Goal: Use online tool/utility: Utilize a website feature to perform a specific function

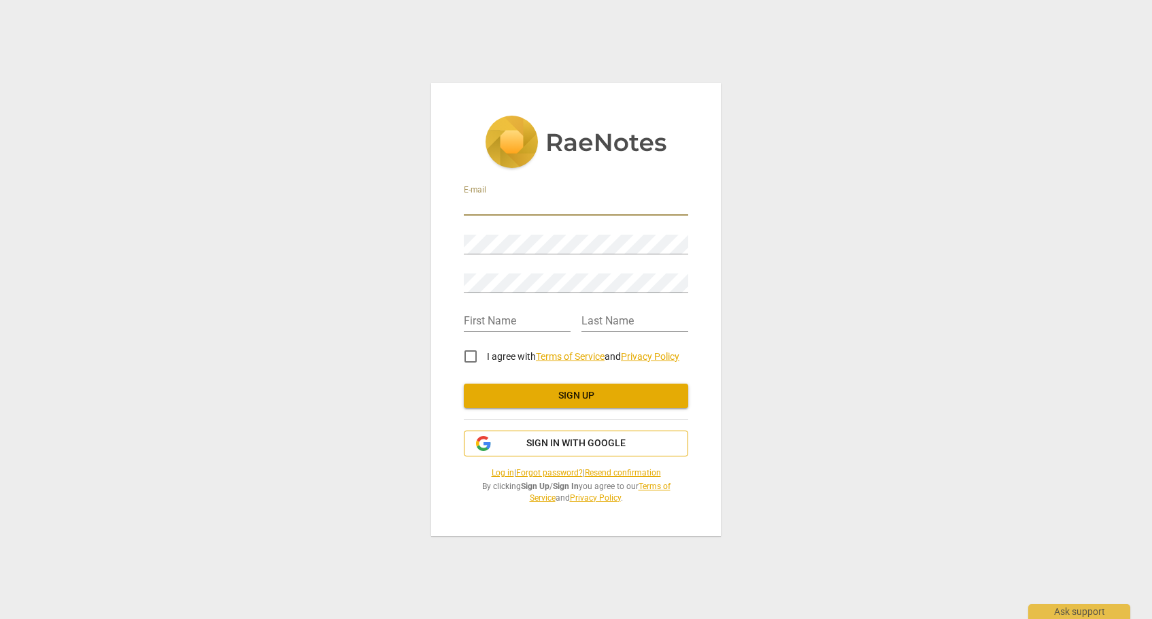
click at [544, 442] on span "Sign in with Google" at bounding box center [575, 444] width 99 height 14
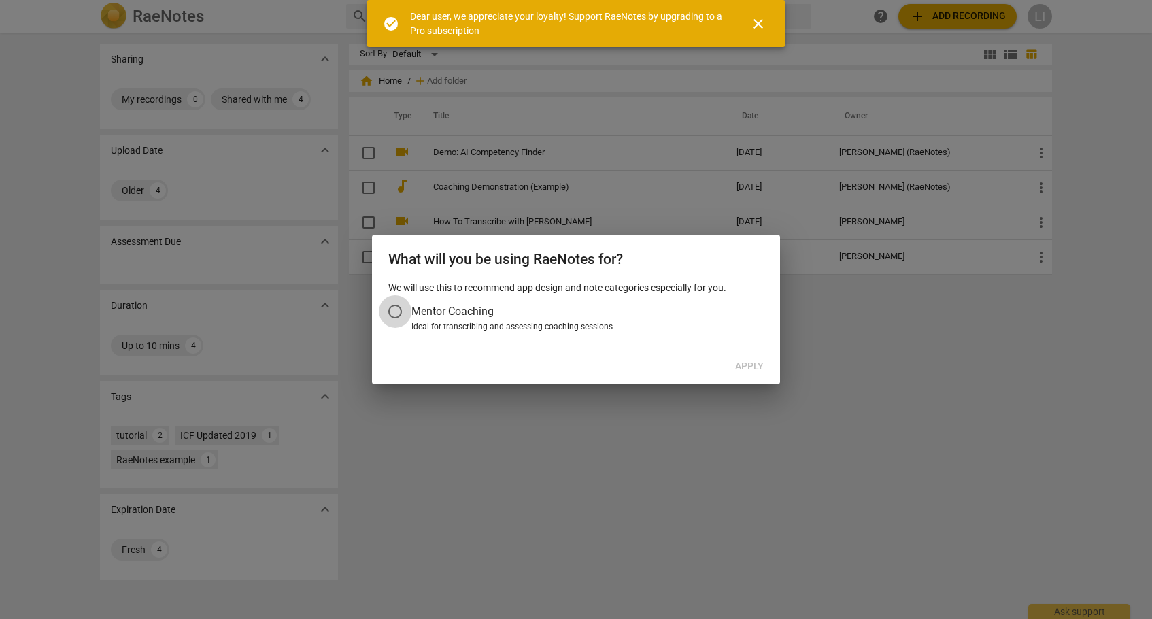
click at [397, 313] on input "Mentor Coaching" at bounding box center [395, 311] width 33 height 33
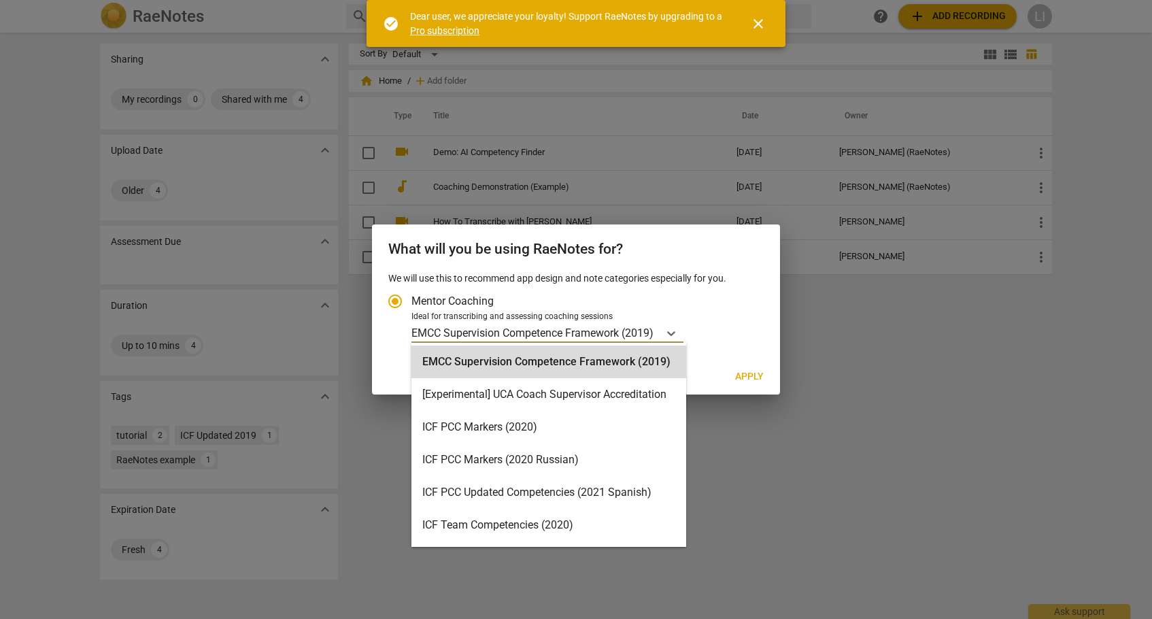
click at [472, 339] on p "EMCC Supervision Competence Framework (2019)" at bounding box center [532, 333] width 242 height 16
click at [0, 0] on input "Ideal for transcribing and assessing coaching sessions EMCC Supervision Compete…" at bounding box center [0, 0] width 0 height 0
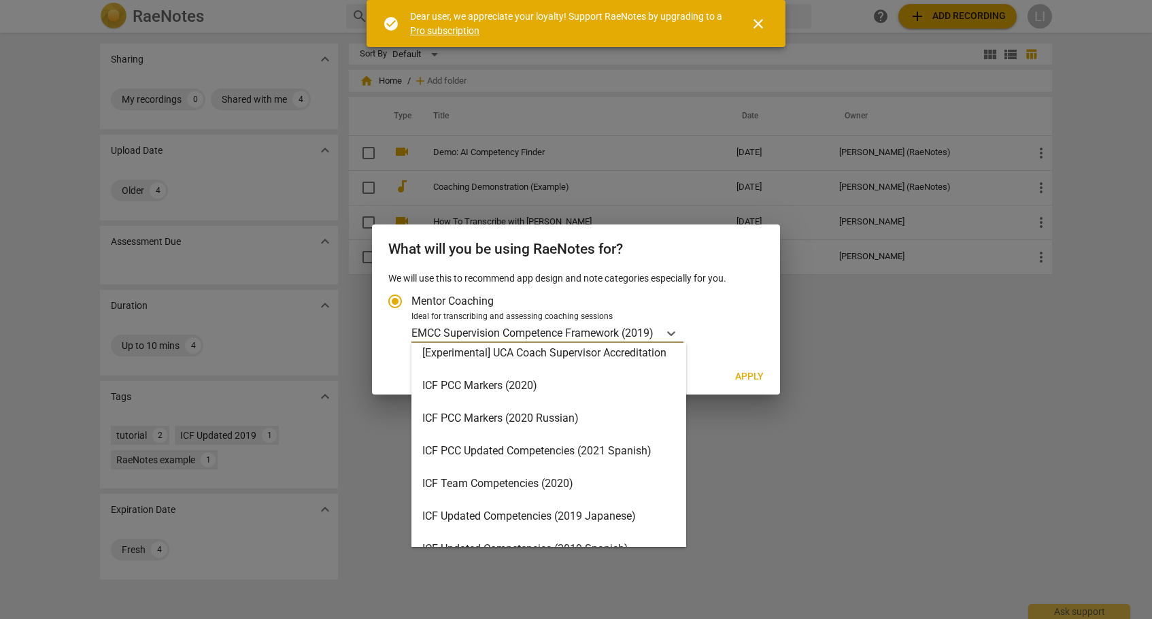
scroll to position [30, 0]
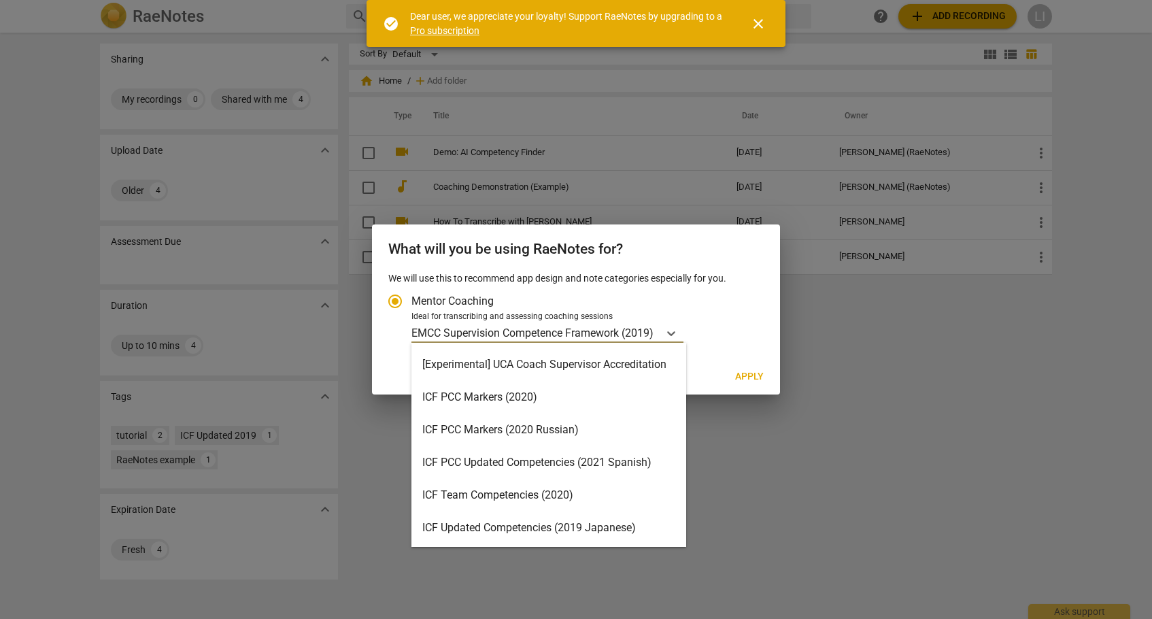
click at [554, 401] on div "ICF PCC Markers (2020)" at bounding box center [548, 397] width 275 height 33
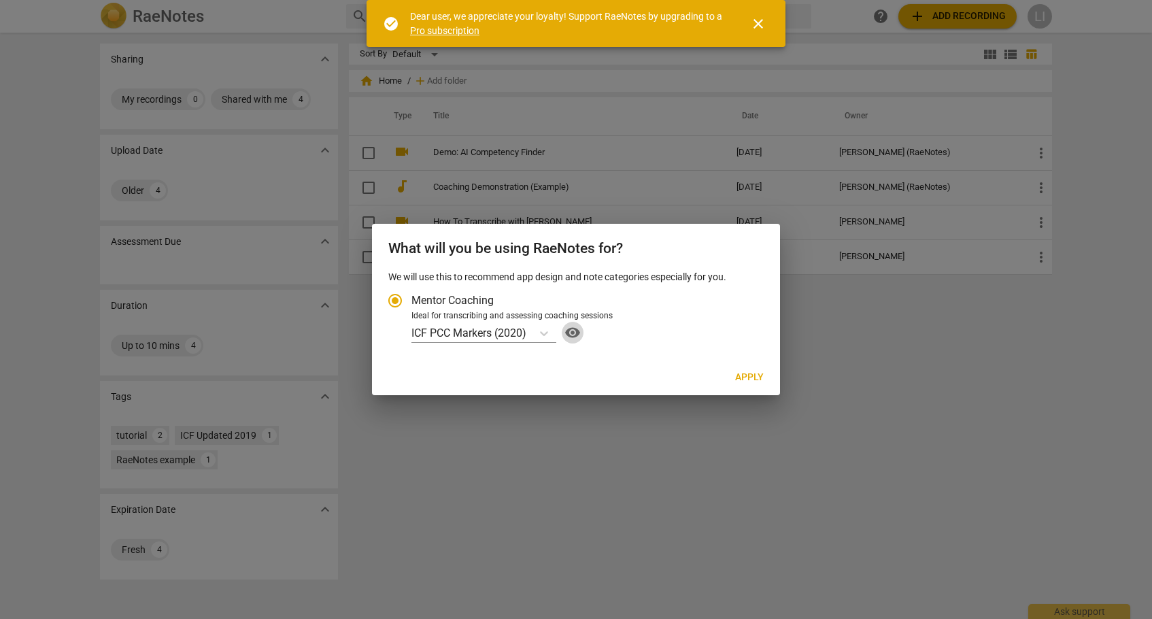
click at [577, 333] on span "visibility" at bounding box center [573, 332] width 22 height 16
click at [754, 375] on span "Apply" at bounding box center [749, 378] width 29 height 14
radio input "false"
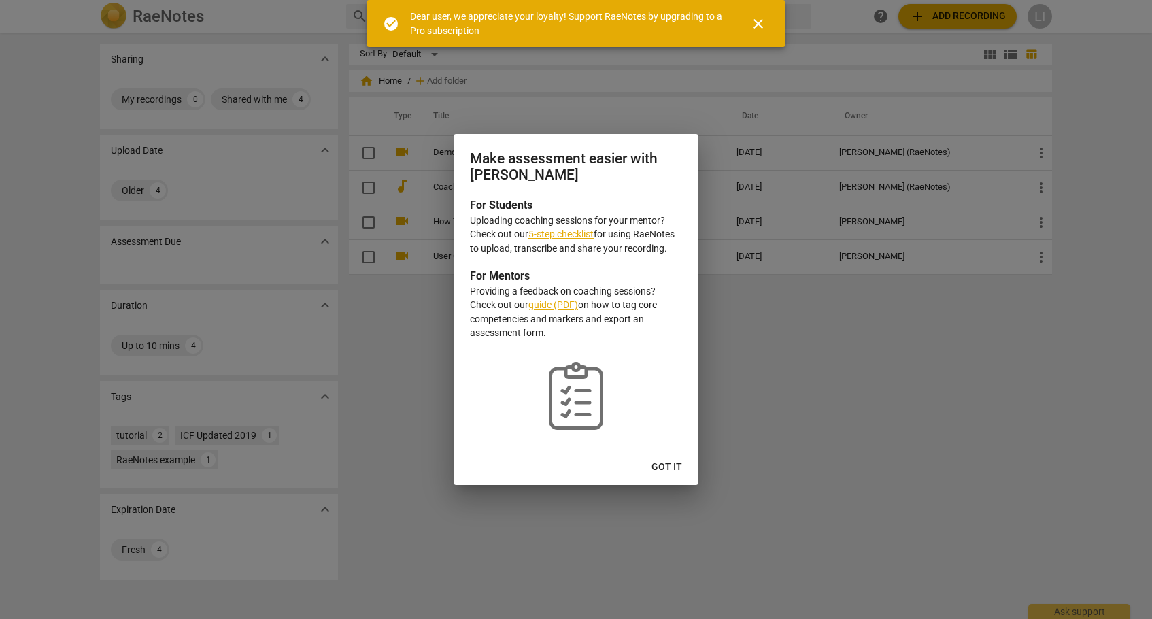
click at [668, 460] on span "Got it" at bounding box center [667, 467] width 31 height 14
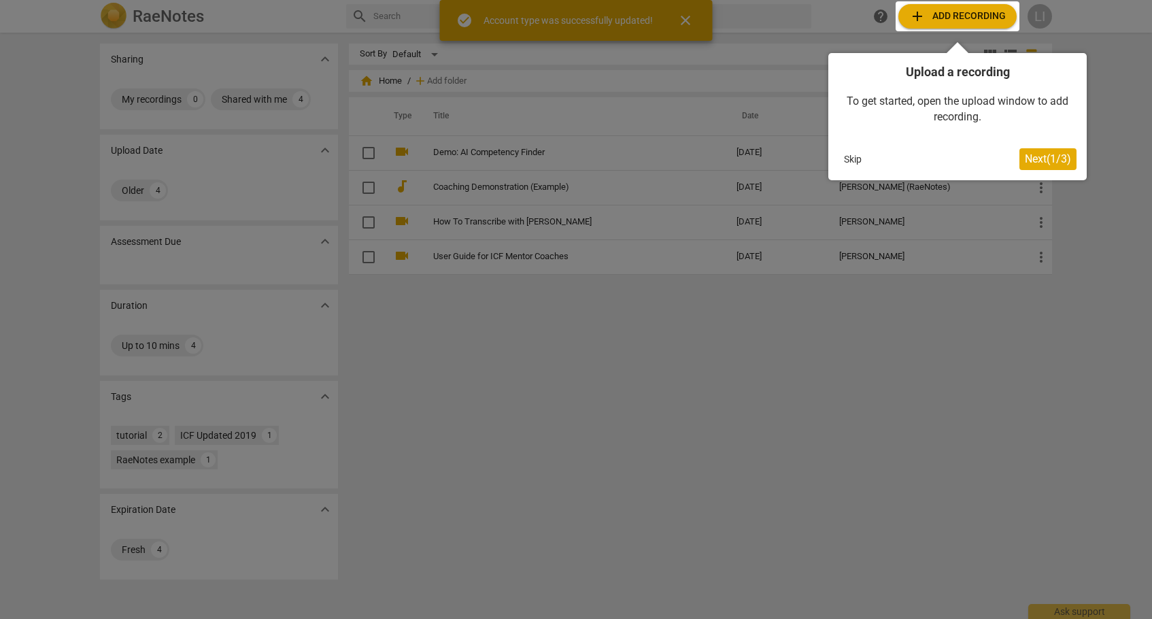
click at [1049, 161] on span "Next ( 1 / 3 )" at bounding box center [1048, 158] width 46 height 13
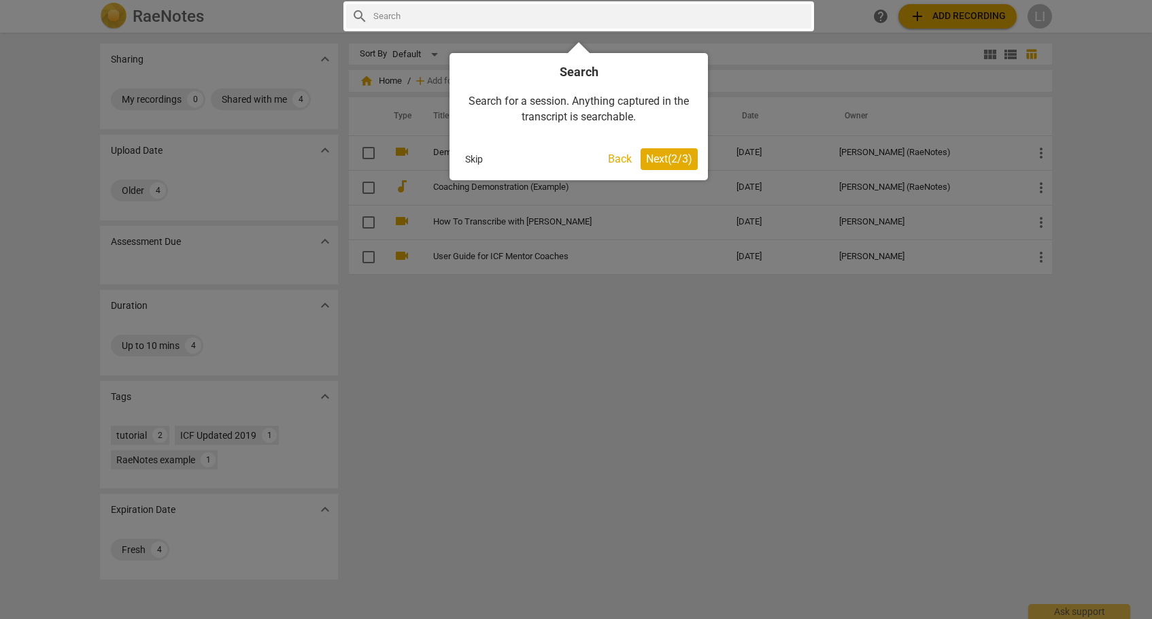
click at [661, 156] on span "Next ( 2 / 3 )" at bounding box center [669, 158] width 46 height 13
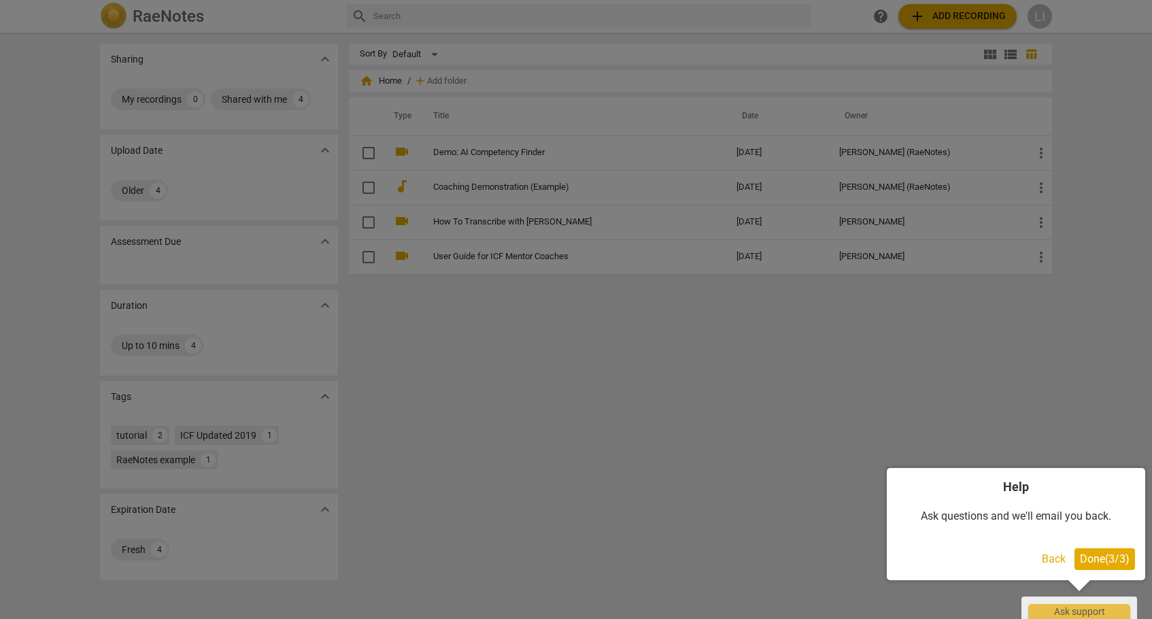
click at [1094, 561] on span "Done ( 3 / 3 )" at bounding box center [1105, 558] width 50 height 13
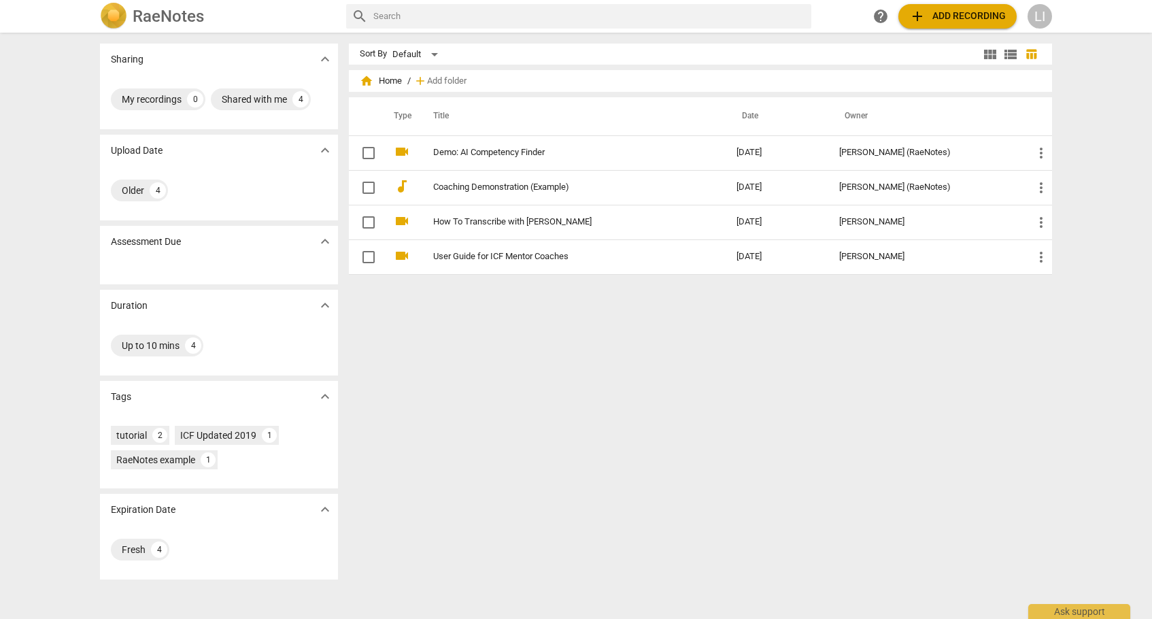
click at [952, 10] on span "add Add recording" at bounding box center [957, 16] width 97 height 16
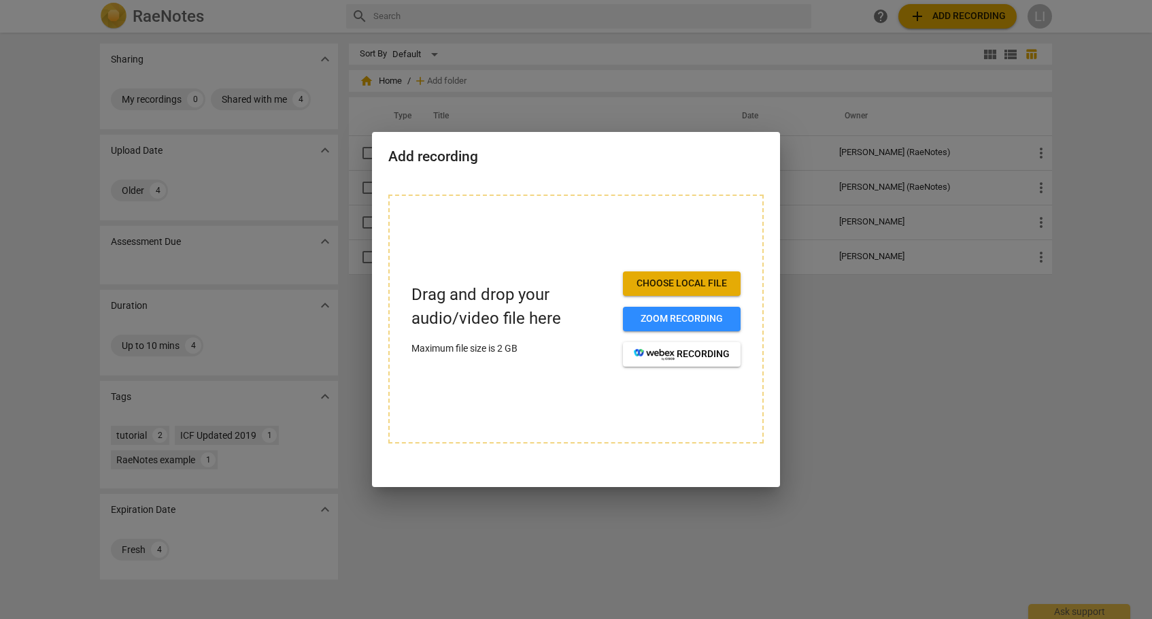
click at [659, 281] on span "Choose local file" at bounding box center [682, 284] width 96 height 14
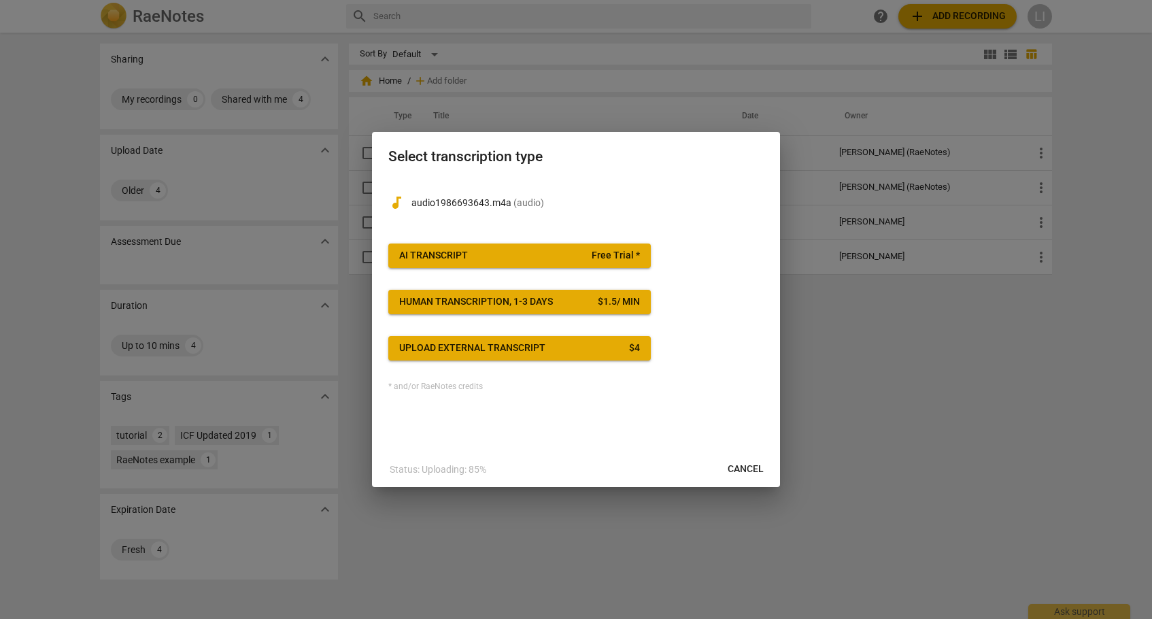
click at [558, 257] on span "AI Transcript Free Trial *" at bounding box center [519, 256] width 241 height 14
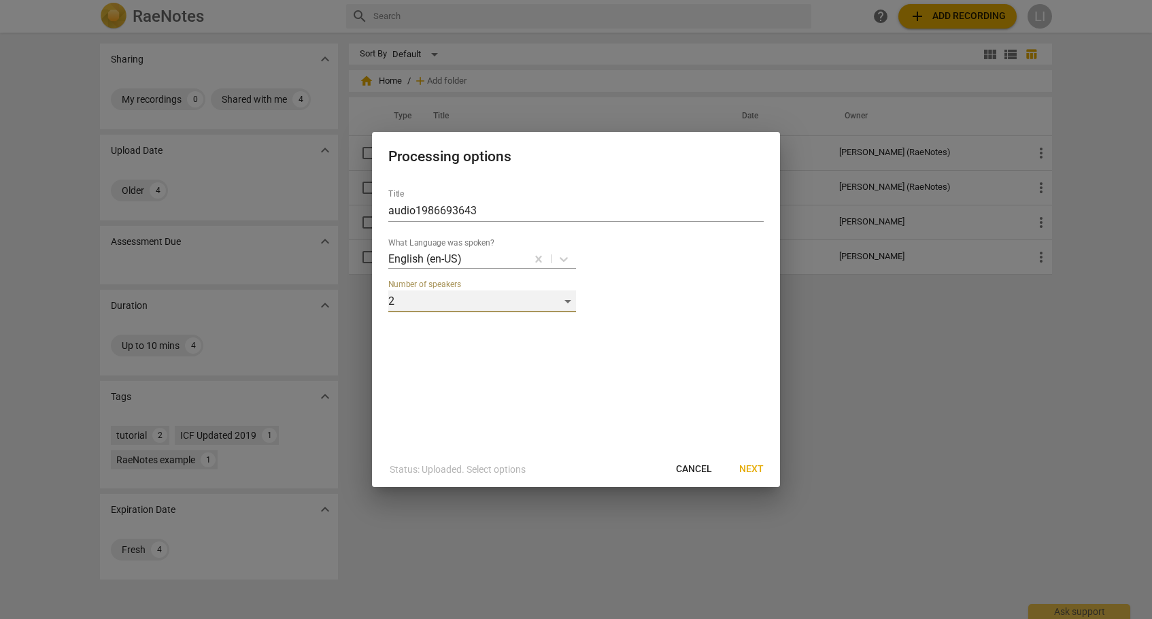
click at [450, 302] on div "2" at bounding box center [482, 301] width 188 height 22
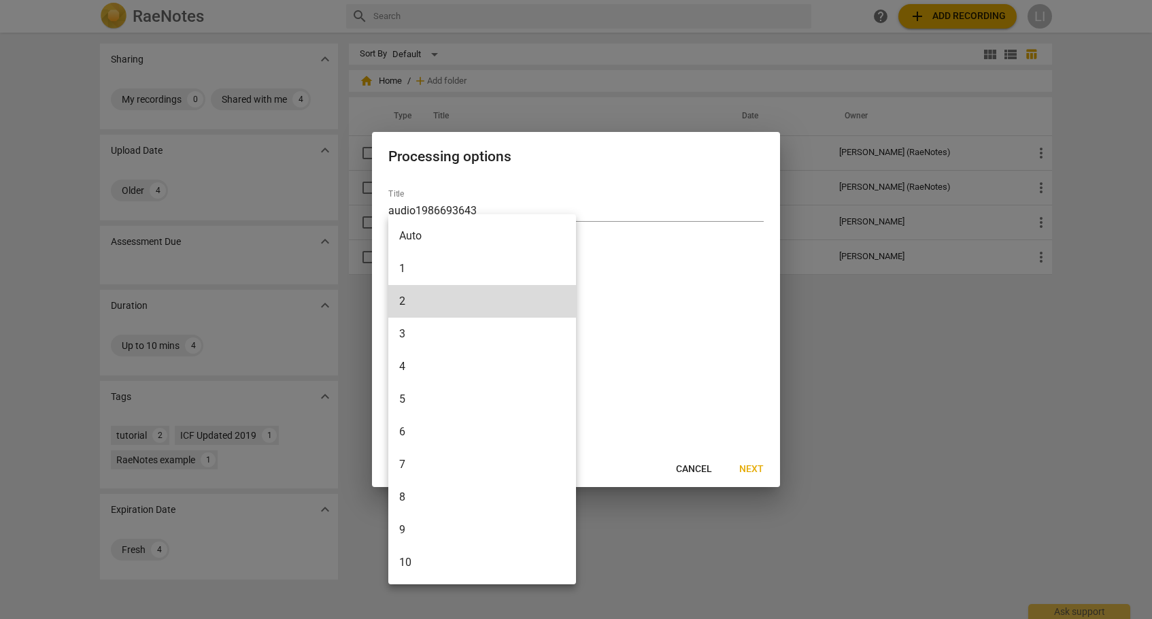
click at [450, 302] on li "2" at bounding box center [482, 301] width 188 height 33
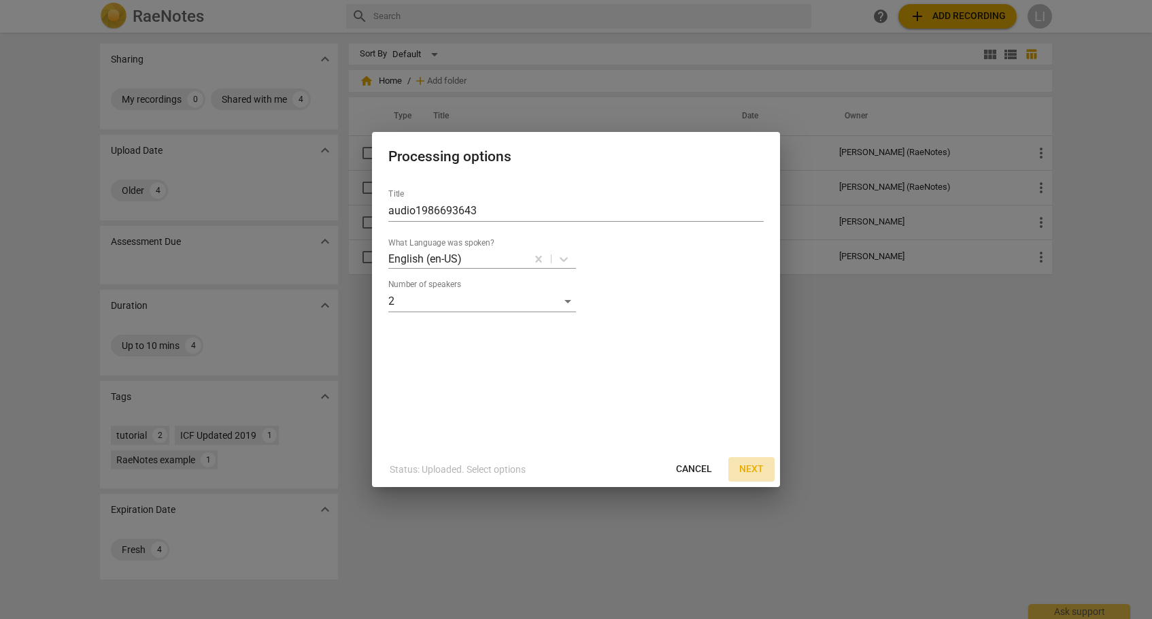
click at [750, 466] on span "Next" at bounding box center [751, 470] width 24 height 14
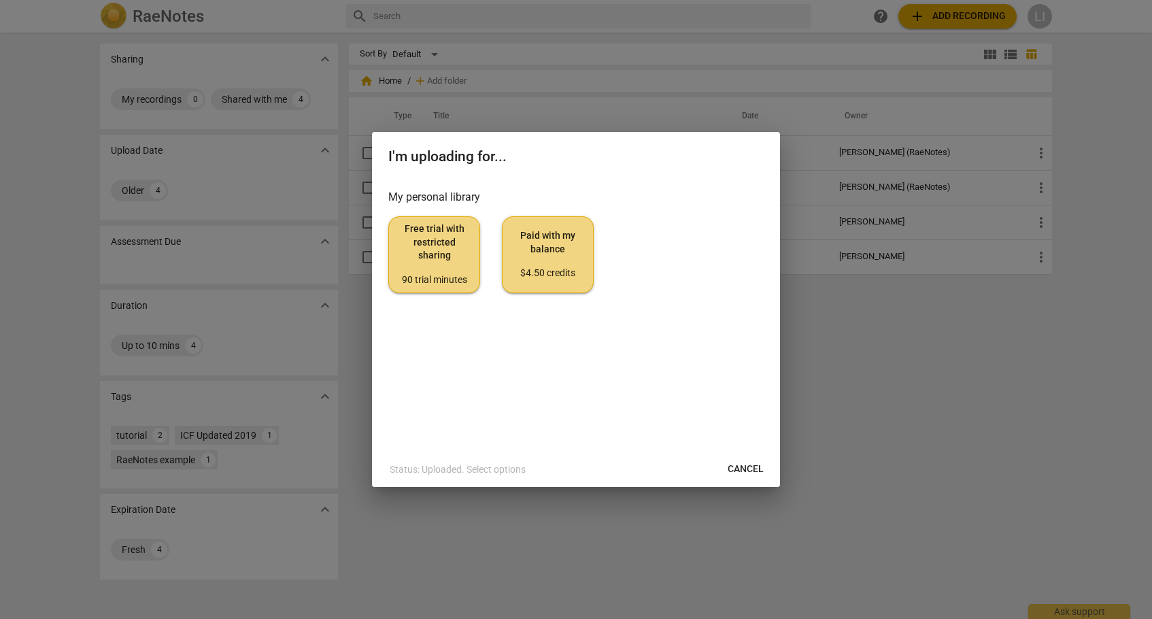
click at [458, 265] on span "Free trial with restricted sharing 90 trial minutes" at bounding box center [434, 254] width 69 height 64
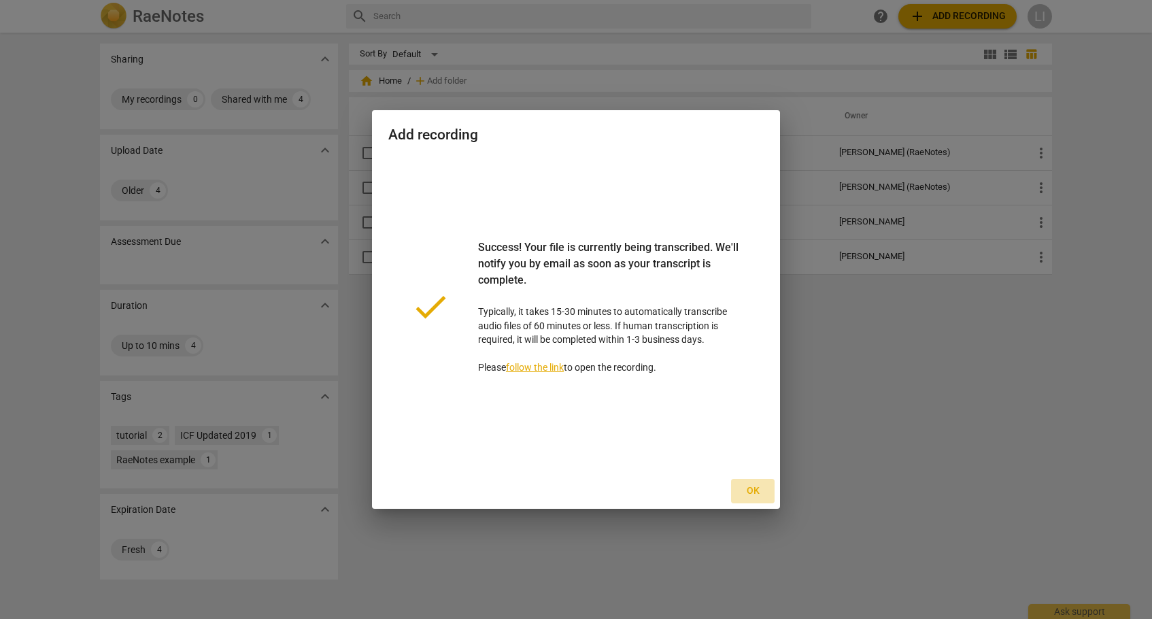
click at [752, 492] on span "Ok" at bounding box center [753, 491] width 22 height 14
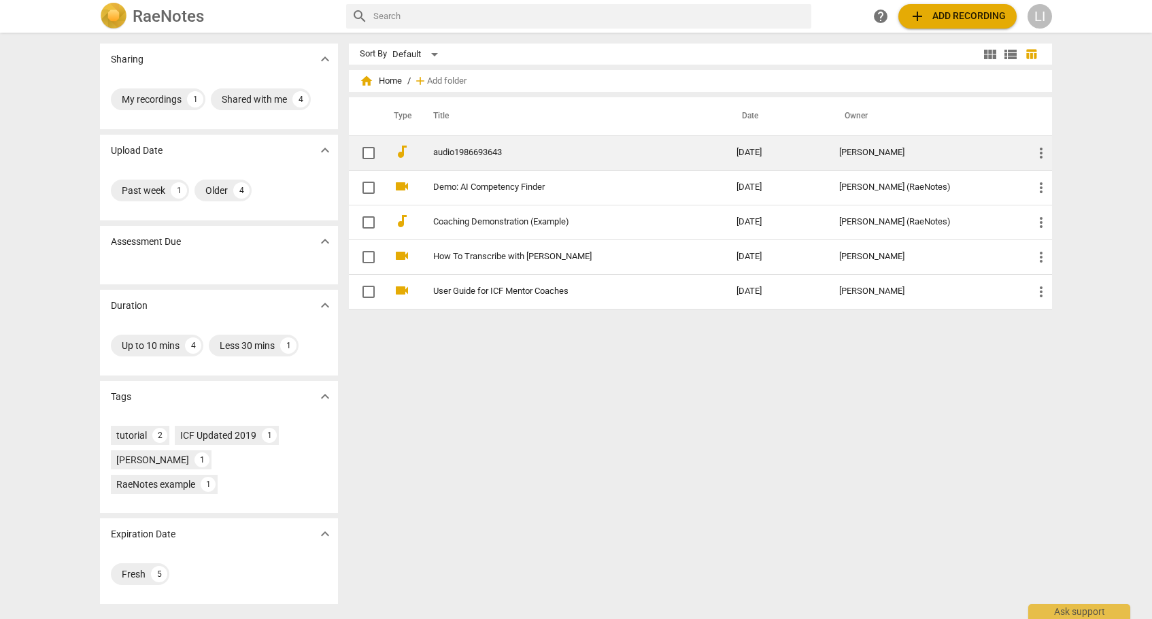
click at [456, 148] on link "audio1986693643" at bounding box center [560, 153] width 254 height 10
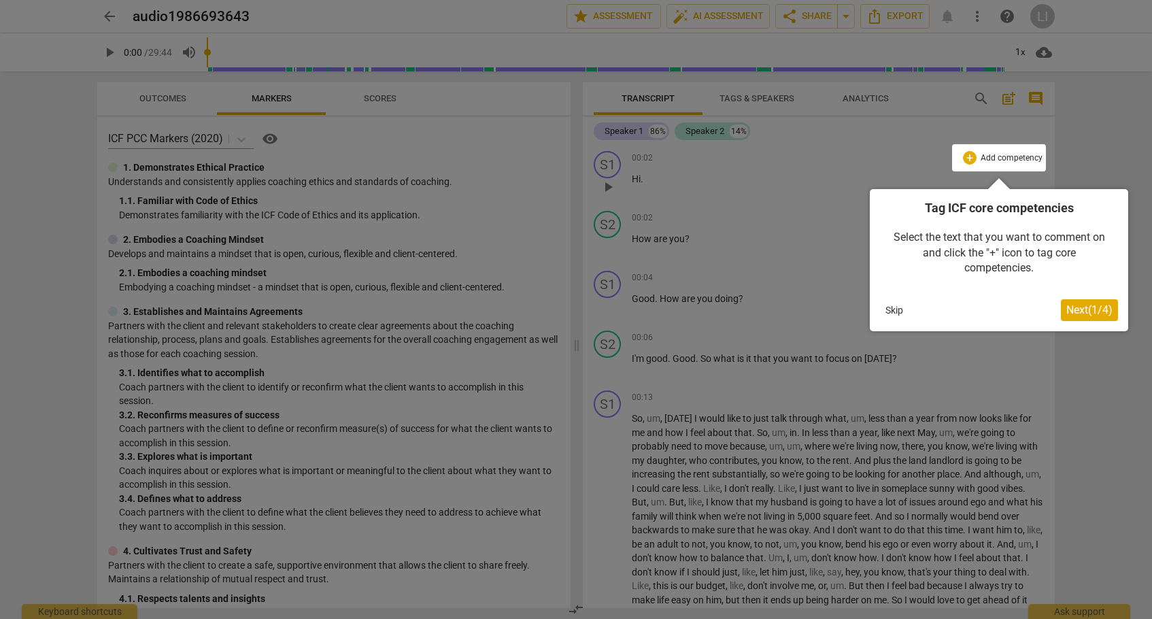
click at [1090, 312] on span "Next ( 1 / 4 )" at bounding box center [1089, 309] width 46 height 13
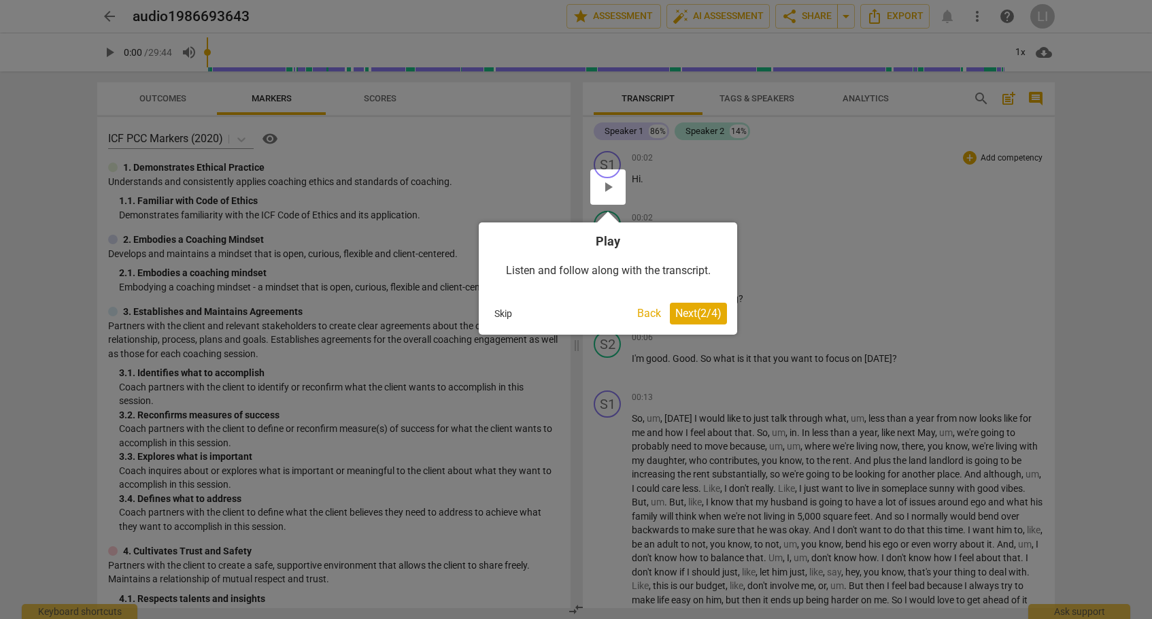
click at [705, 315] on span "Next ( 2 / 4 )" at bounding box center [698, 313] width 46 height 13
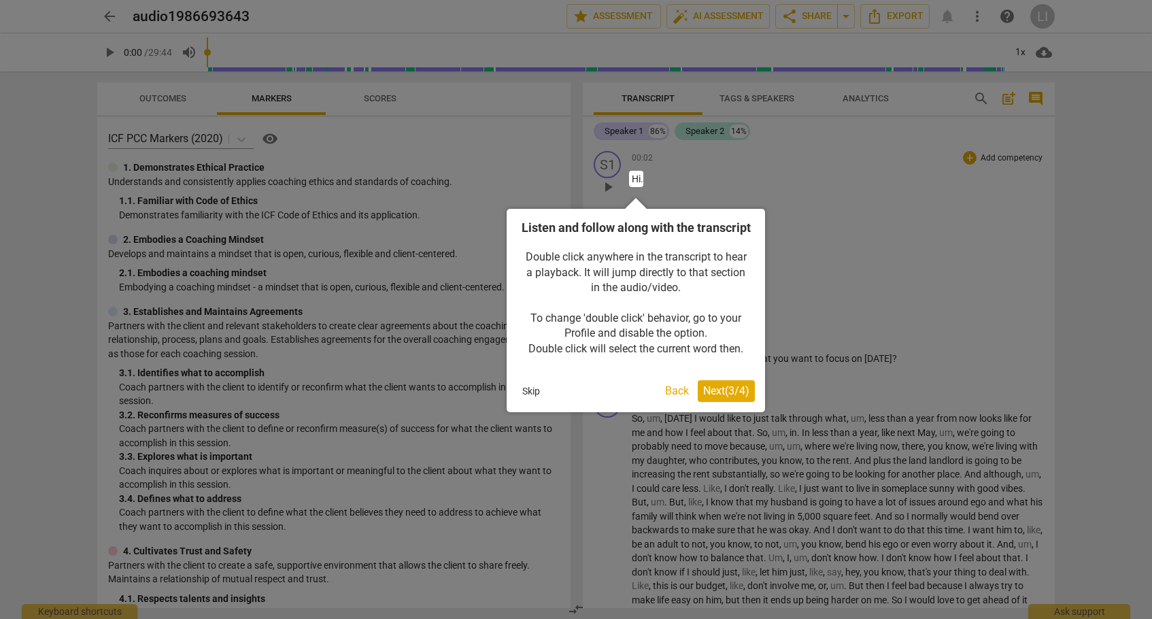
click at [718, 397] on span "Next ( 3 / 4 )" at bounding box center [726, 390] width 46 height 13
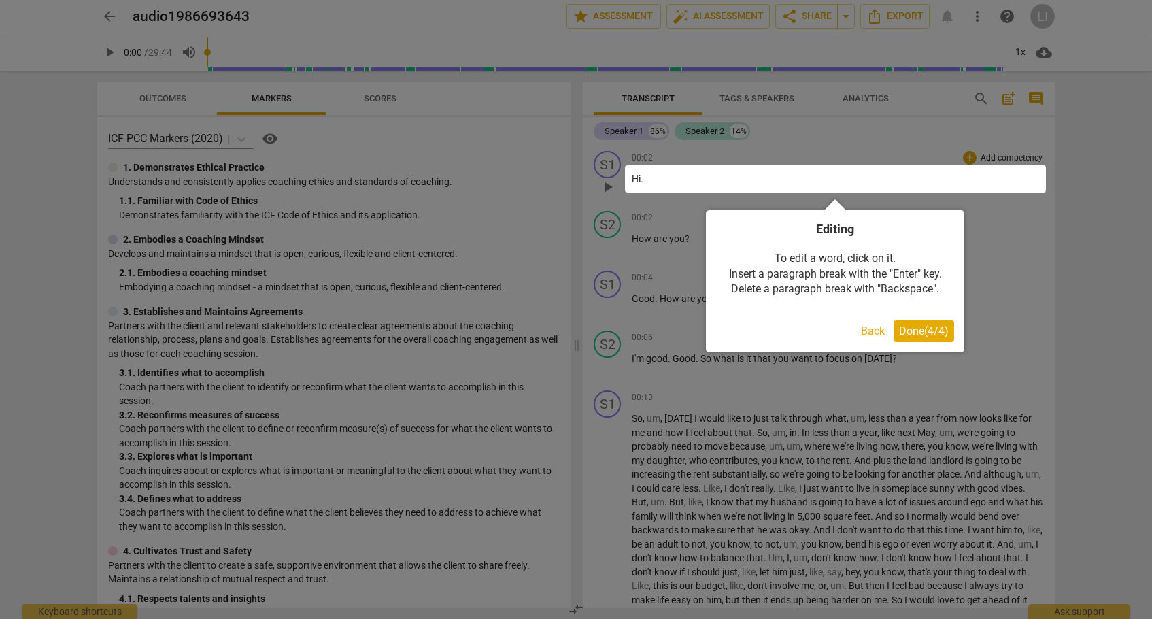
click at [935, 325] on span "Done ( 4 / 4 )" at bounding box center [924, 330] width 50 height 13
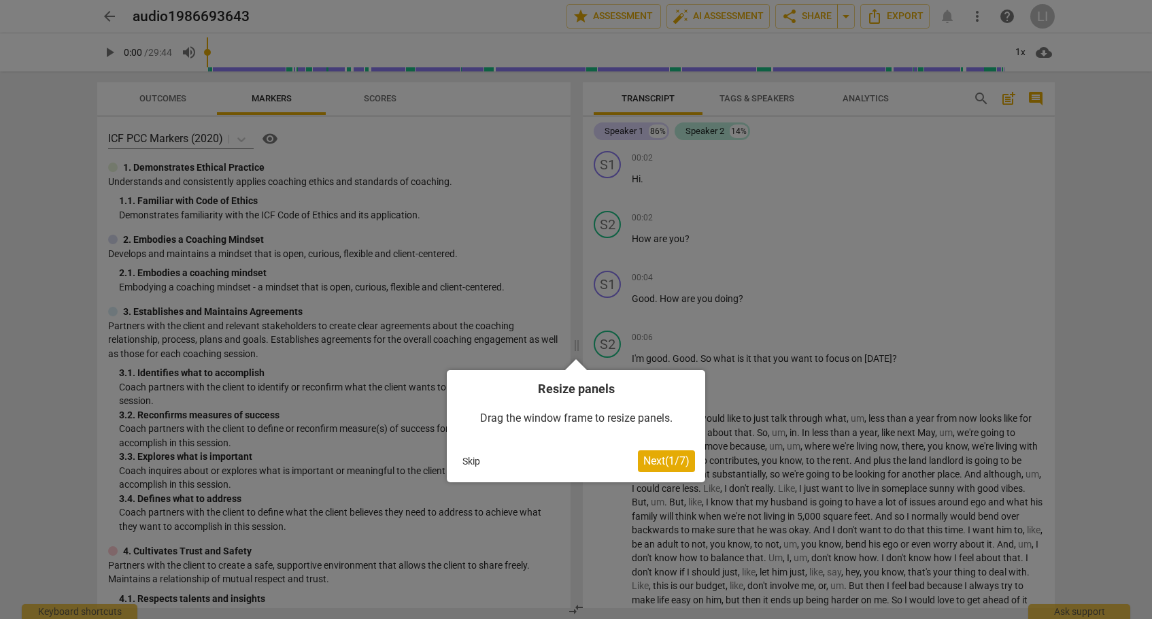
click at [658, 460] on span "Next ( 1 / 7 )" at bounding box center [666, 460] width 46 height 13
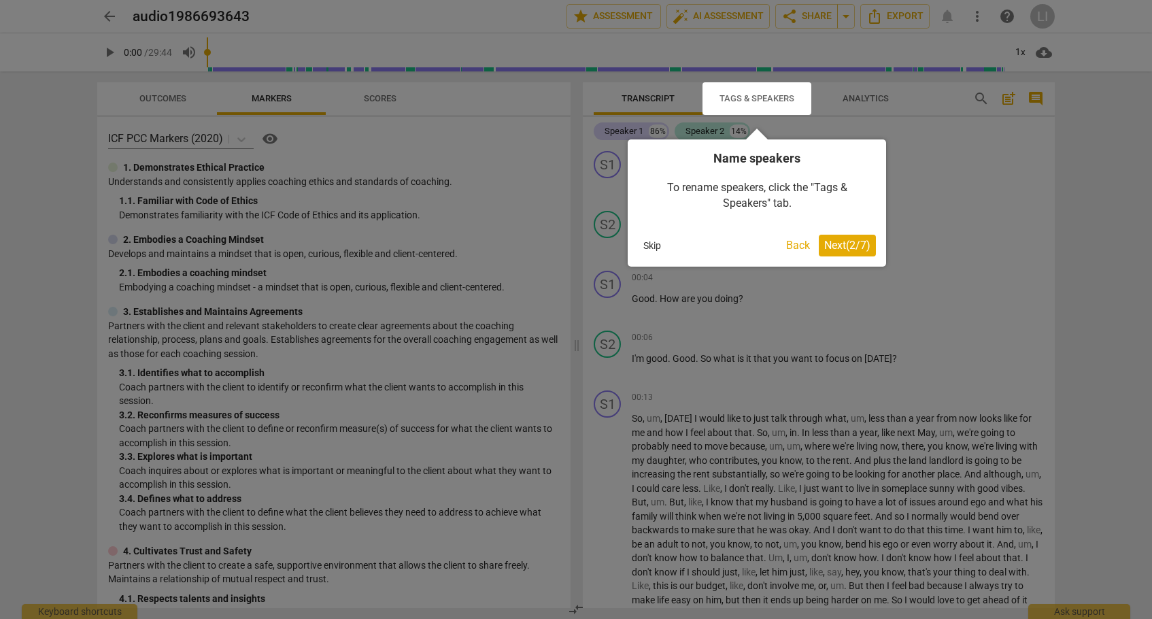
click at [834, 241] on span "Next ( 2 / 7 )" at bounding box center [847, 245] width 46 height 13
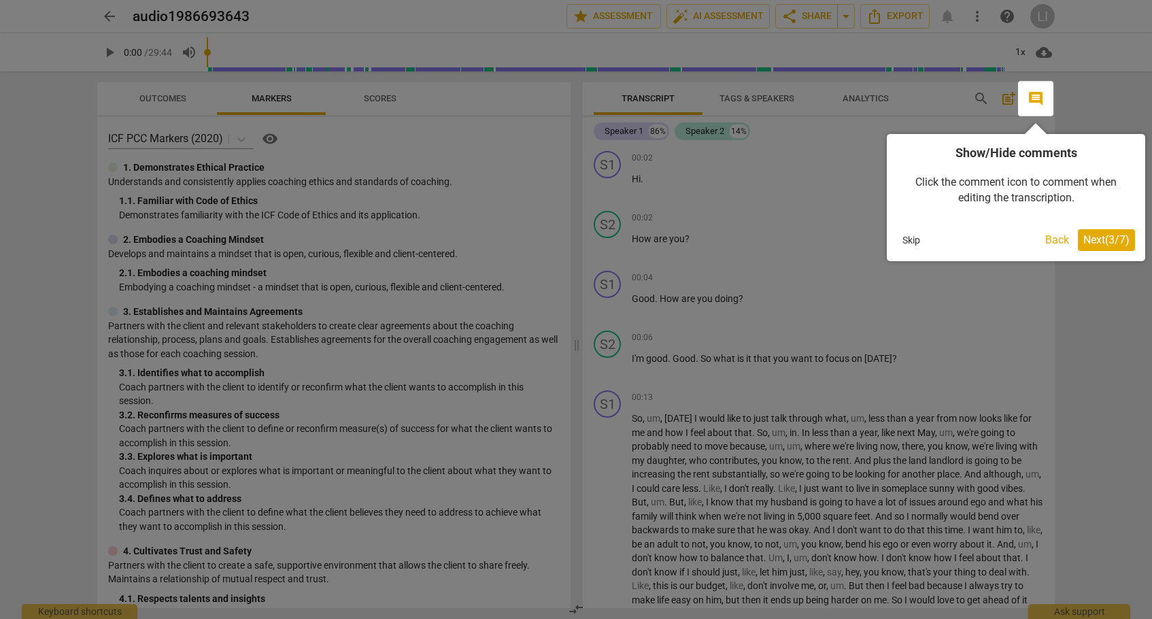
click at [1113, 237] on span "Next ( 3 / 7 )" at bounding box center [1106, 239] width 46 height 13
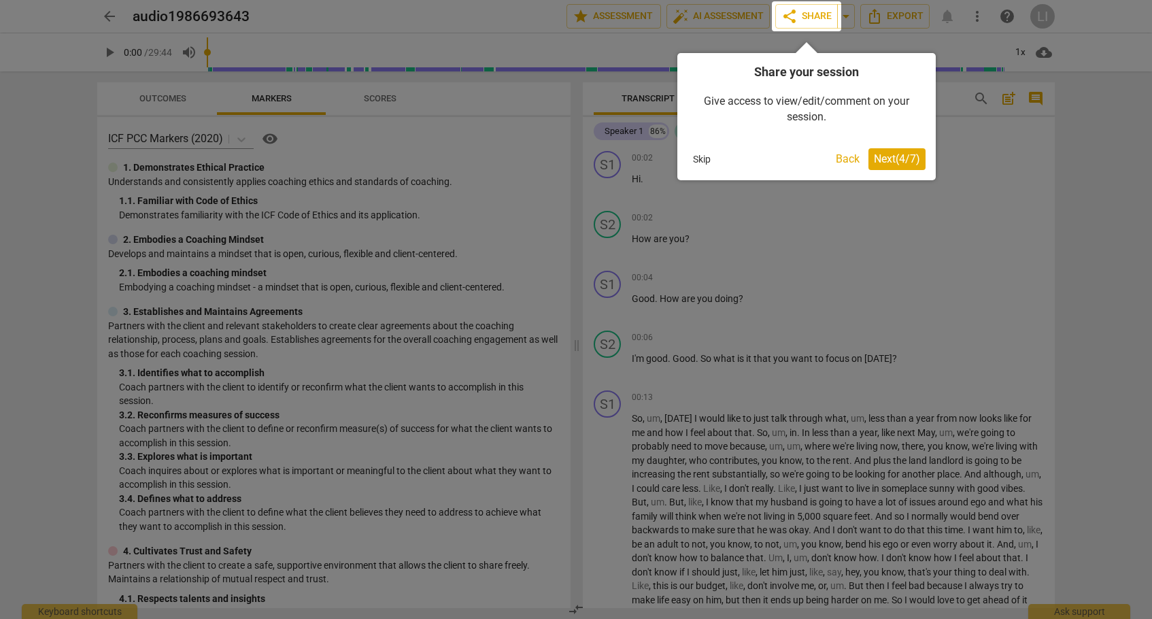
click at [890, 158] on span "Next ( 4 / 7 )" at bounding box center [897, 158] width 46 height 13
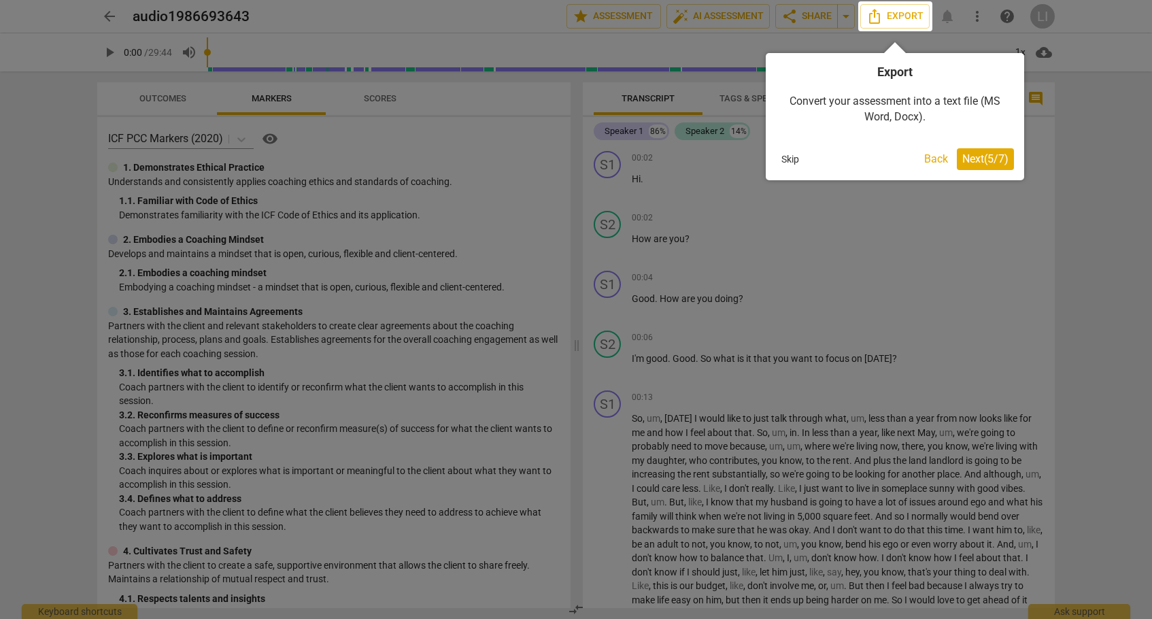
click at [977, 156] on span "Next ( 5 / 7 )" at bounding box center [985, 158] width 46 height 13
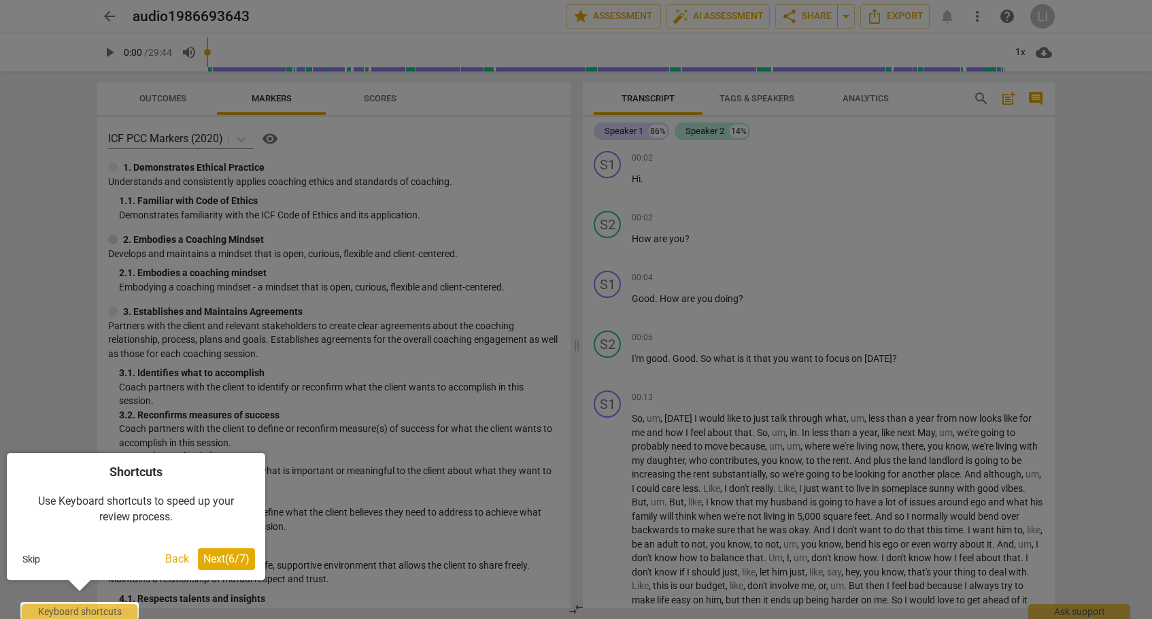
click at [230, 561] on span "Next ( 6 / 7 )" at bounding box center [226, 558] width 46 height 13
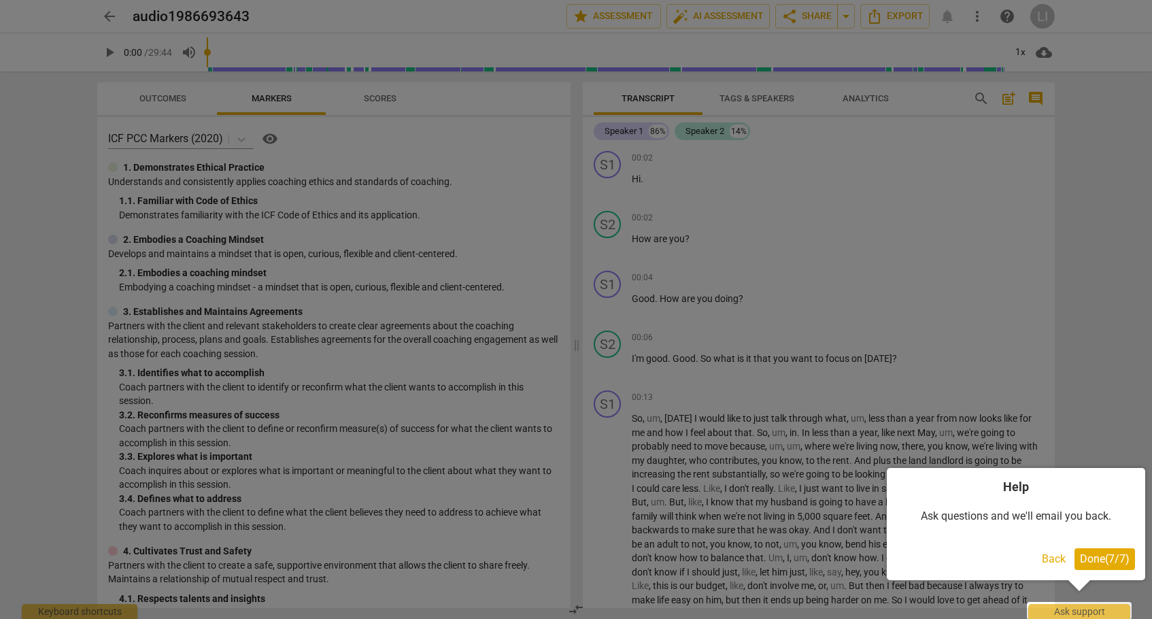
click at [1115, 556] on span "Done ( 7 / 7 )" at bounding box center [1105, 558] width 50 height 13
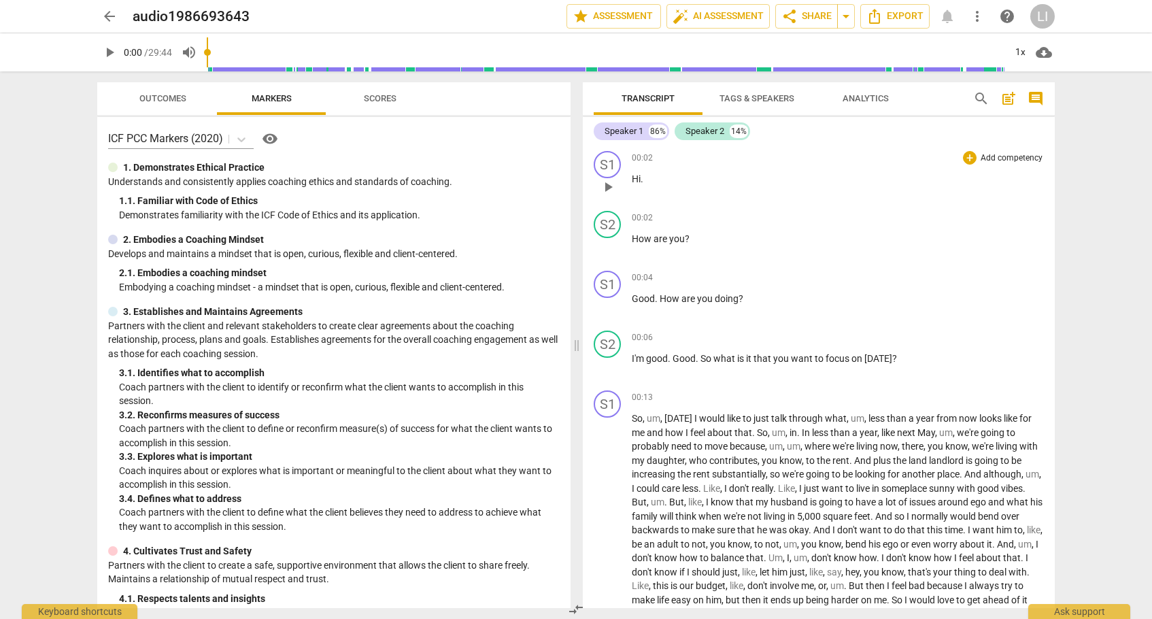
click at [609, 188] on span "play_arrow" at bounding box center [608, 187] width 16 height 16
click at [609, 188] on span "pause" at bounding box center [608, 187] width 16 height 16
type input "3"
click at [635, 133] on div "Speaker 1" at bounding box center [624, 131] width 39 height 14
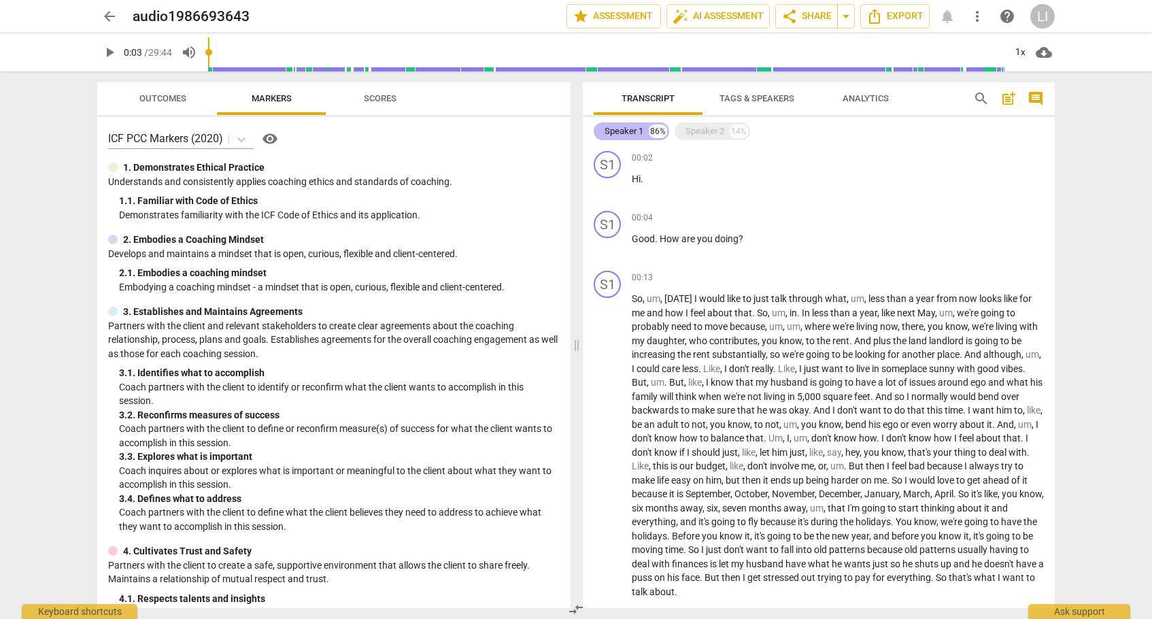
click at [635, 133] on div "Speaker 1" at bounding box center [624, 131] width 39 height 14
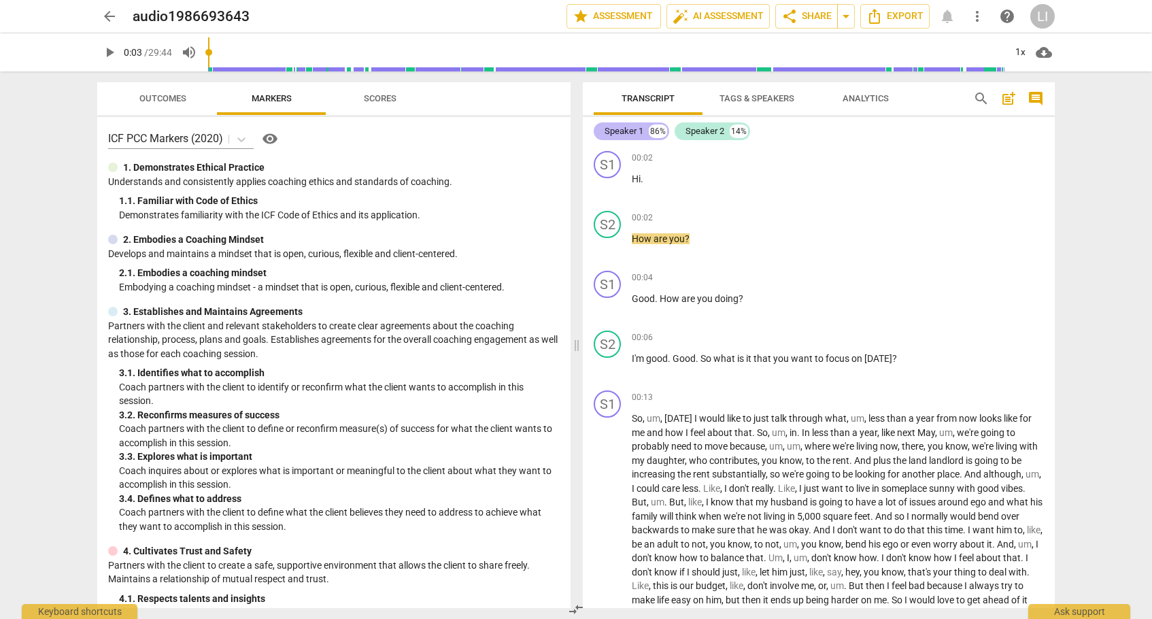
click at [656, 129] on div "86%" at bounding box center [658, 131] width 18 height 14
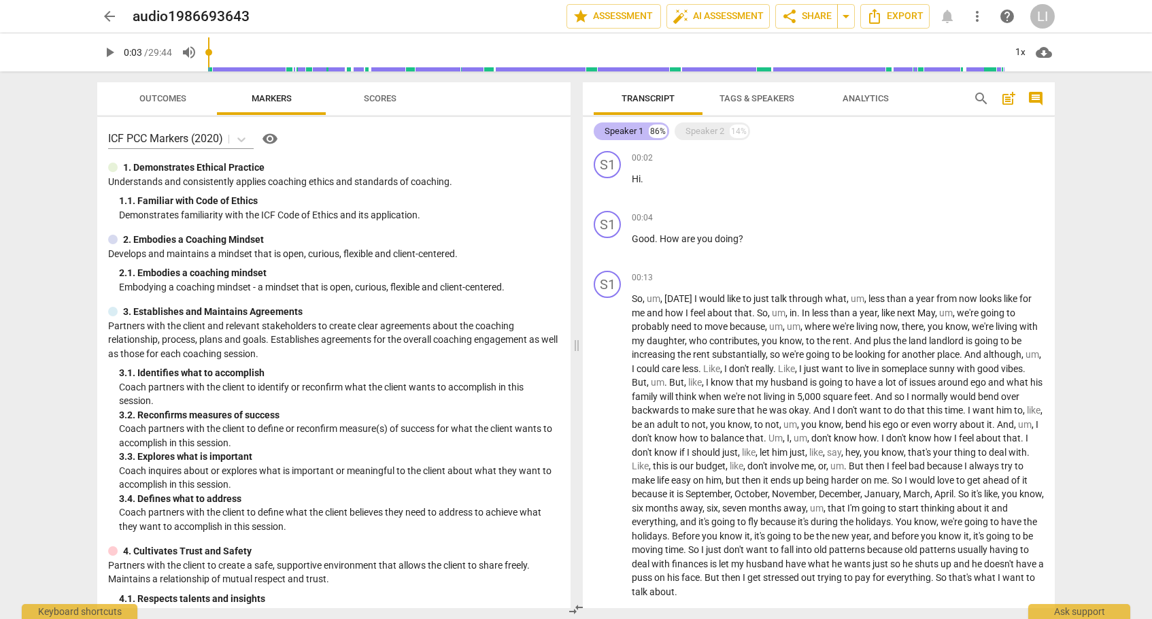
click at [656, 129] on div "86%" at bounding box center [658, 131] width 18 height 14
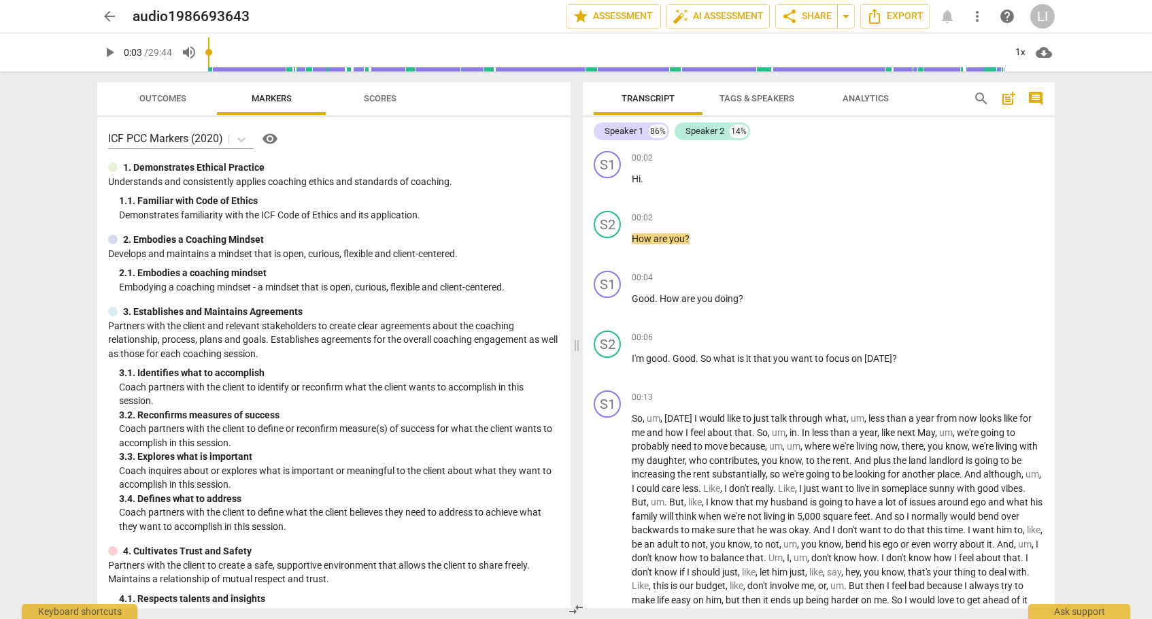
click at [779, 101] on span "Tags & Speakers" at bounding box center [757, 98] width 75 height 10
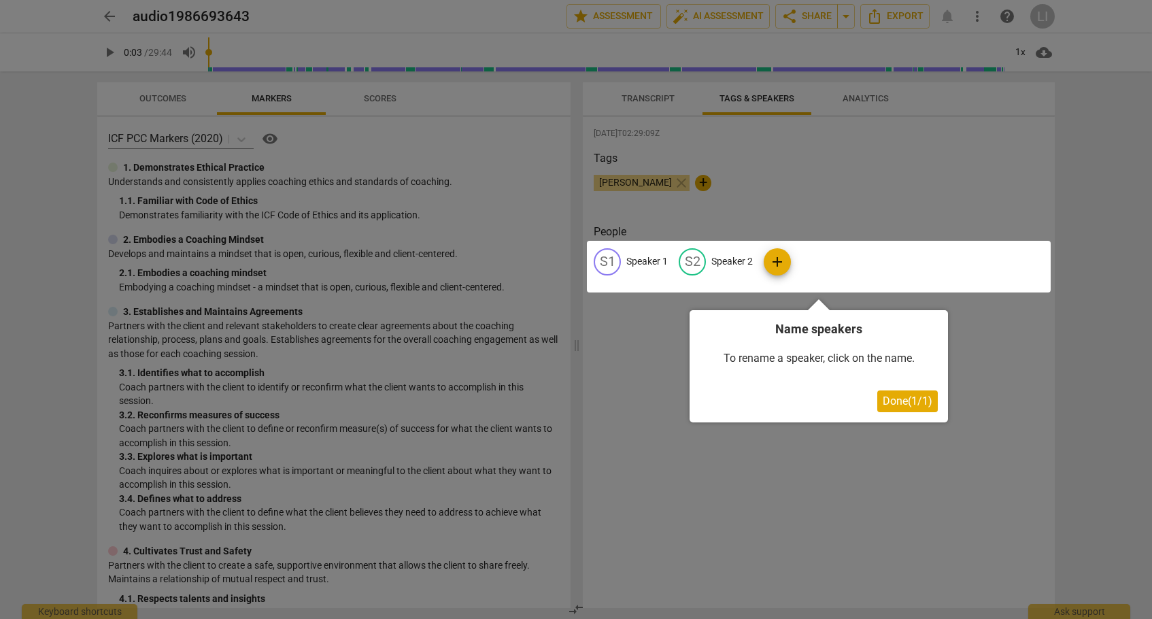
click at [620, 259] on div at bounding box center [819, 267] width 464 height 52
click at [900, 403] on span "Done ( 1 / 1 )" at bounding box center [908, 400] width 50 height 13
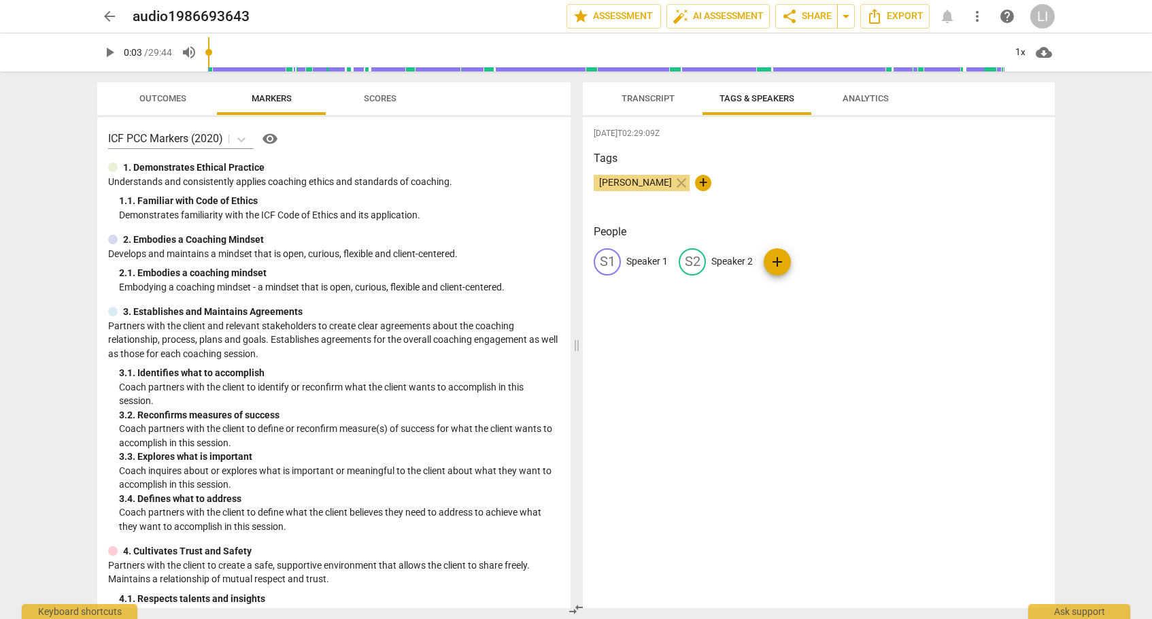
click at [648, 268] on div "S1 Speaker 1" at bounding box center [631, 261] width 74 height 27
type input "Coach"
click at [811, 257] on p "Speaker 2" at bounding box center [820, 261] width 41 height 14
type input "Client"
click at [882, 352] on div "2025-09-19T02:29:09Z Tags Lili close + People CO Coach edit Client delete add" at bounding box center [819, 362] width 472 height 491
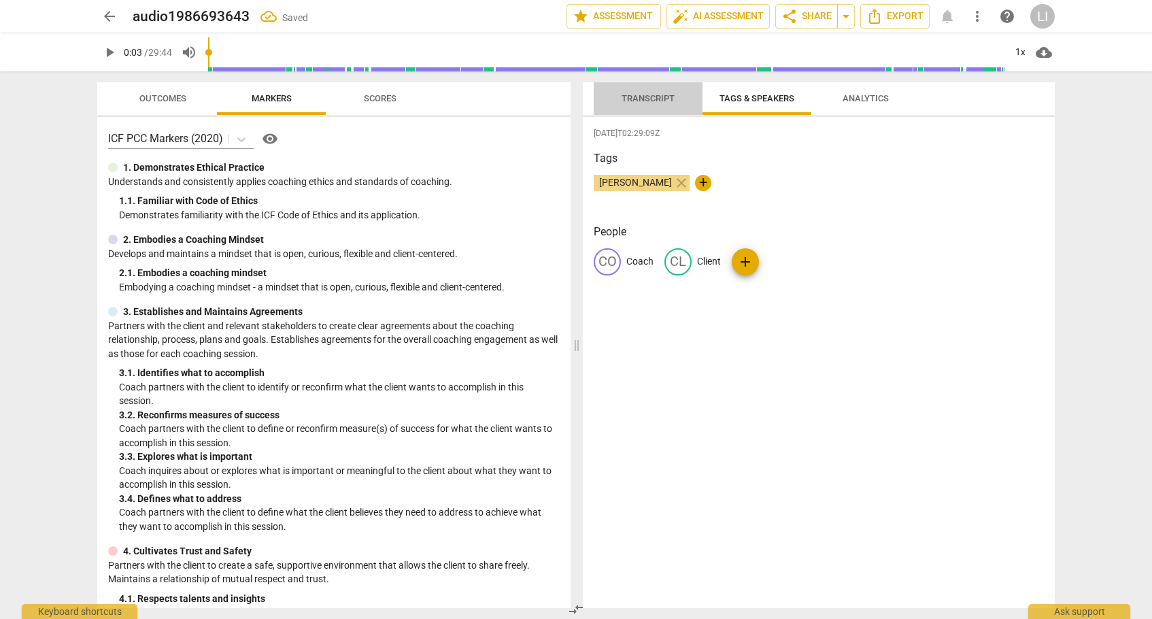
click at [648, 103] on span "Transcript" at bounding box center [648, 99] width 86 height 18
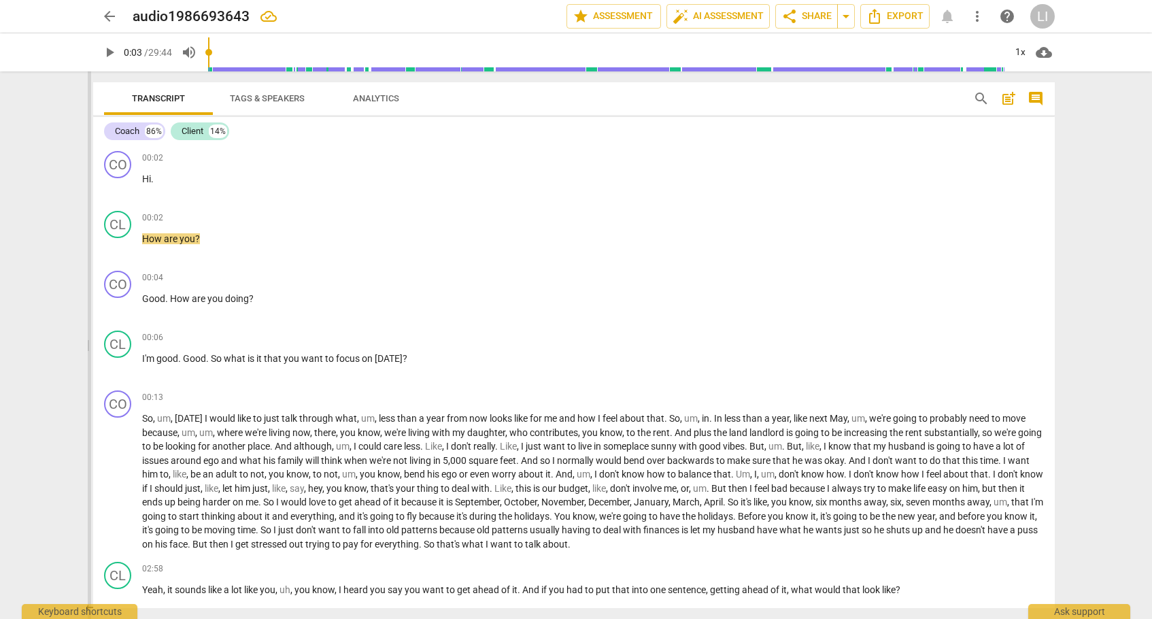
drag, startPoint x: 579, startPoint y: 224, endPoint x: 89, endPoint y: 152, distance: 495.0
click at [89, 152] on span at bounding box center [87, 345] width 8 height 548
click at [120, 187] on span "play_arrow" at bounding box center [118, 187] width 16 height 16
click at [120, 188] on span "pause" at bounding box center [118, 187] width 16 height 16
type input "4"
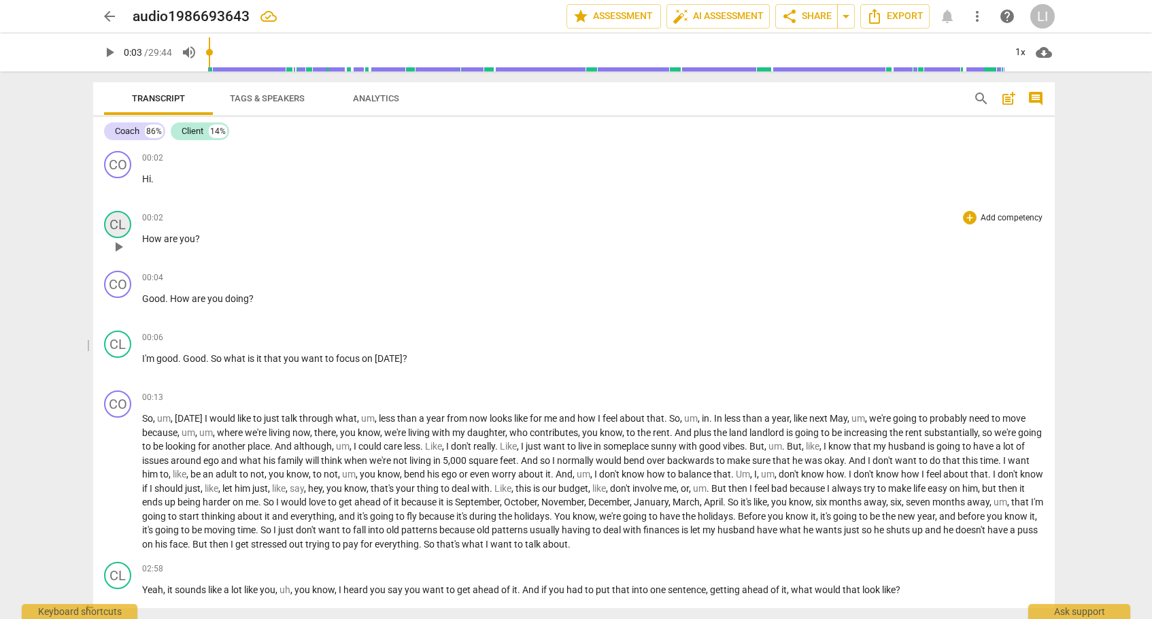
click at [123, 226] on div "CL" at bounding box center [117, 224] width 27 height 27
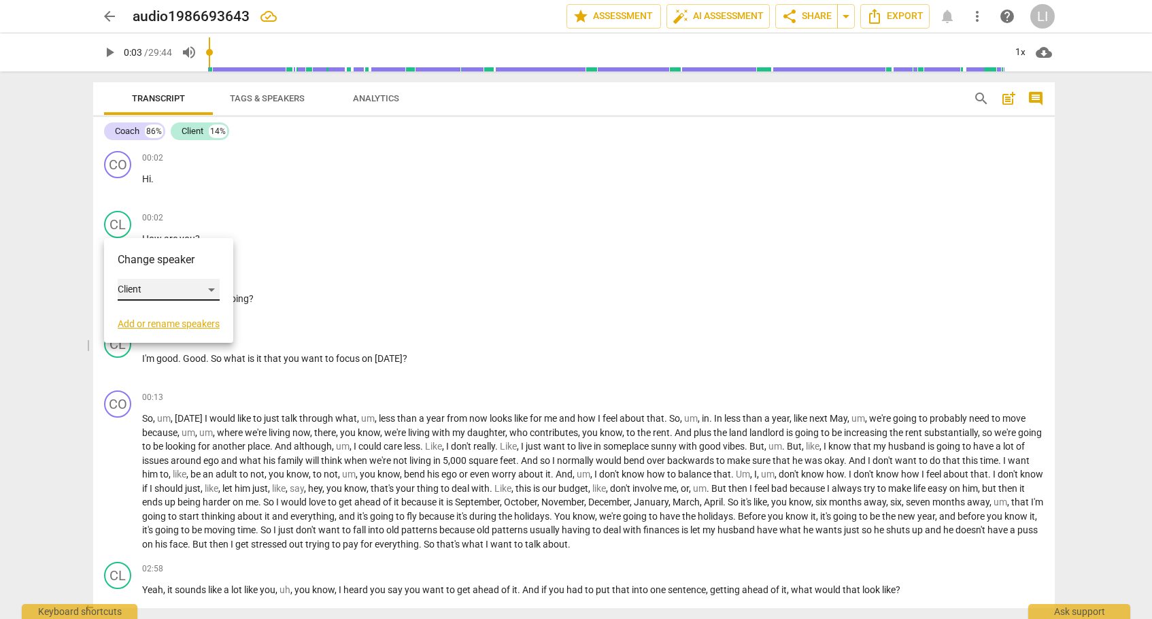
click at [154, 291] on div "Client" at bounding box center [169, 290] width 102 height 22
click at [156, 267] on li "Coach" at bounding box center [169, 264] width 103 height 26
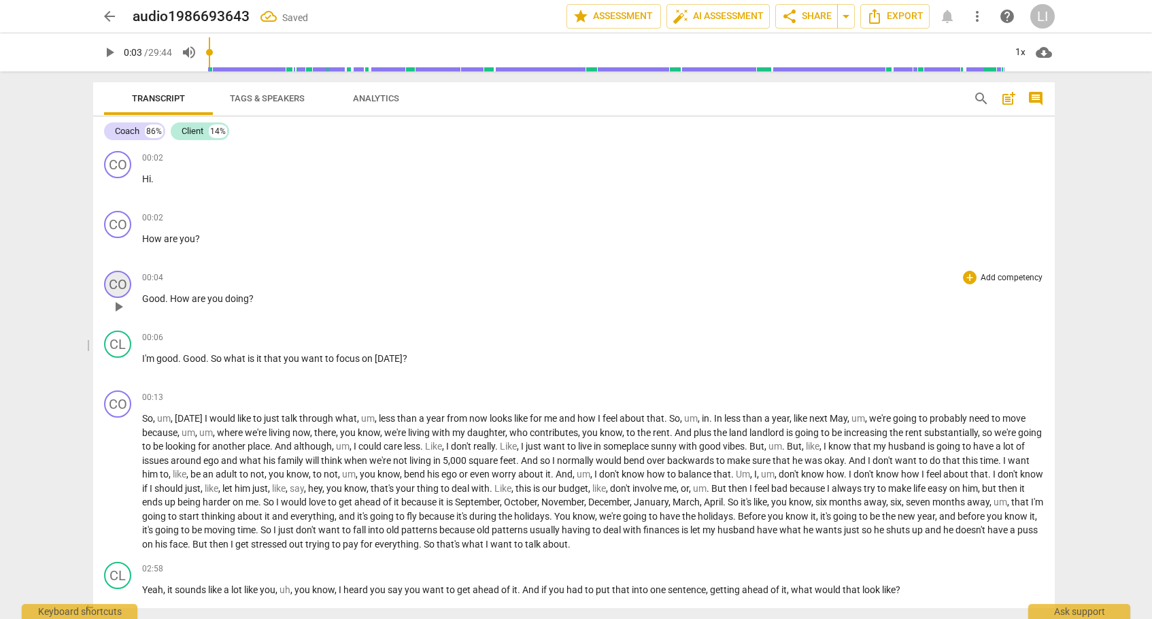
click at [122, 282] on div "CO" at bounding box center [117, 284] width 27 height 27
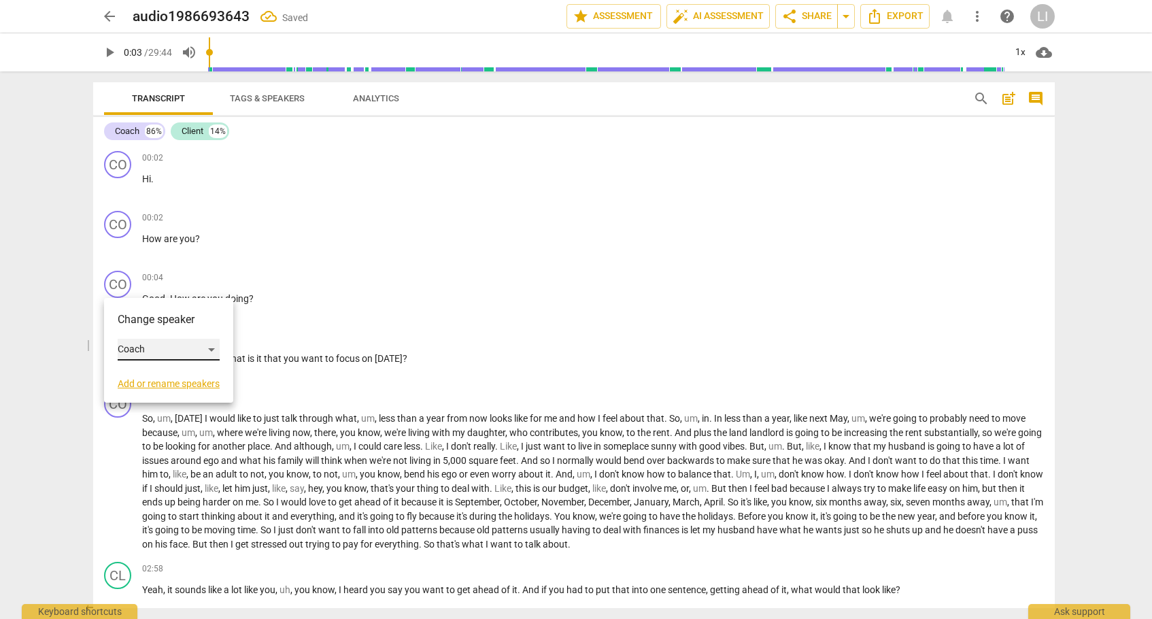
click at [149, 352] on div "Coach" at bounding box center [169, 350] width 102 height 22
click at [152, 369] on li "Client" at bounding box center [169, 376] width 103 height 26
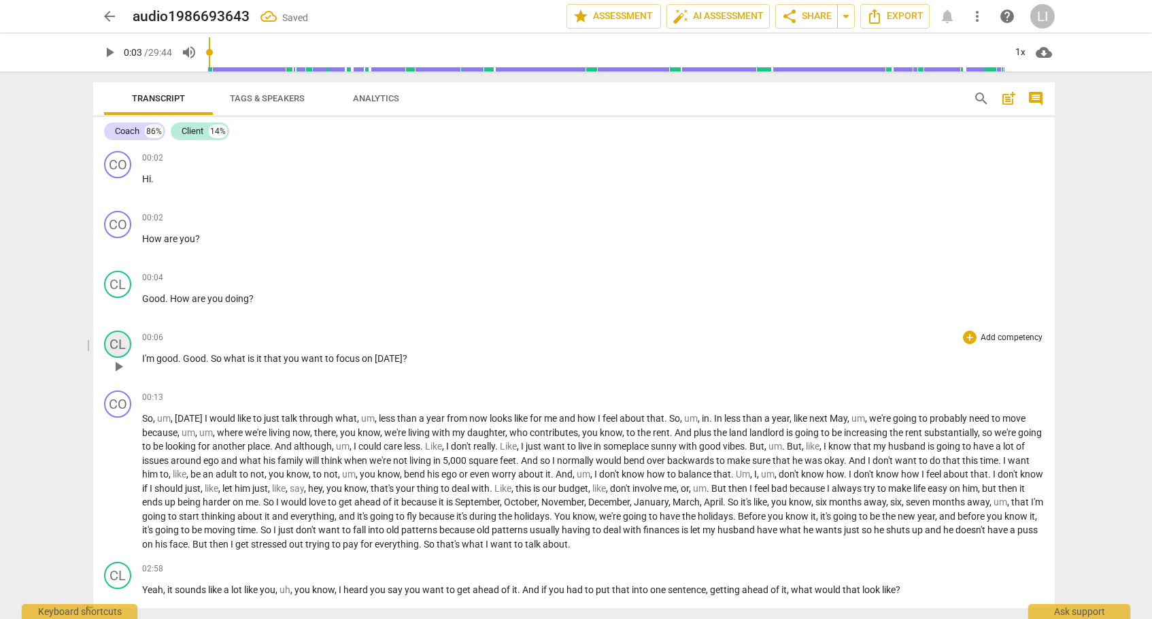
click at [116, 348] on div "CL" at bounding box center [117, 344] width 27 height 27
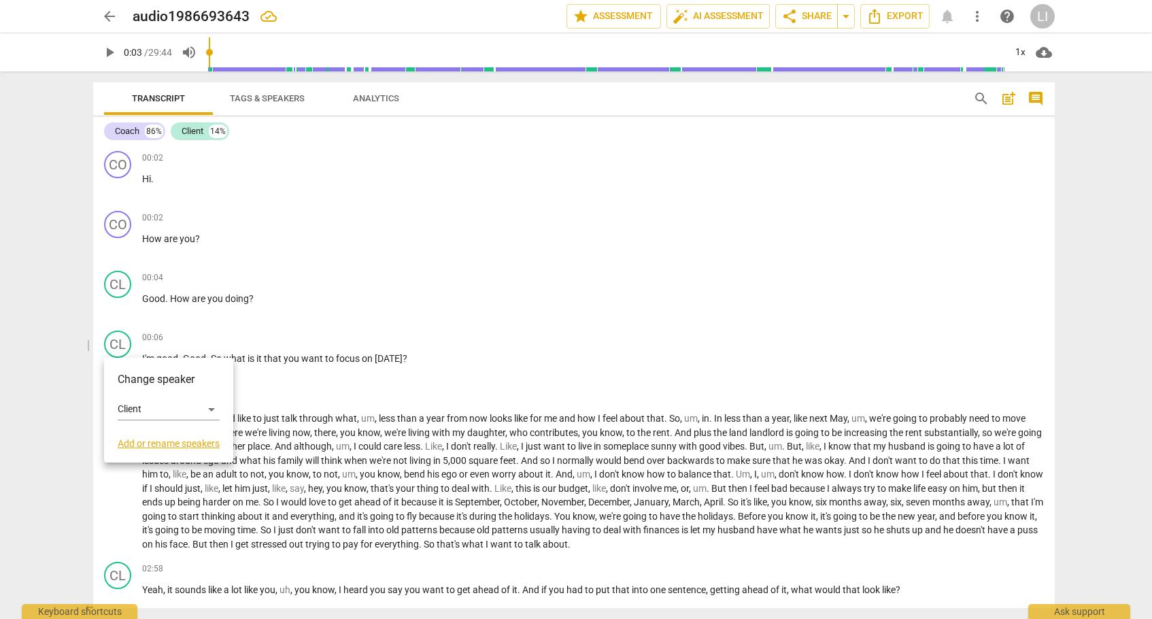
click at [152, 398] on div "Change speaker Client Add or rename speakers" at bounding box center [169, 410] width 102 height 78
click at [152, 409] on div "Client" at bounding box center [169, 410] width 102 height 22
click at [155, 386] on li "Coach" at bounding box center [169, 384] width 103 height 26
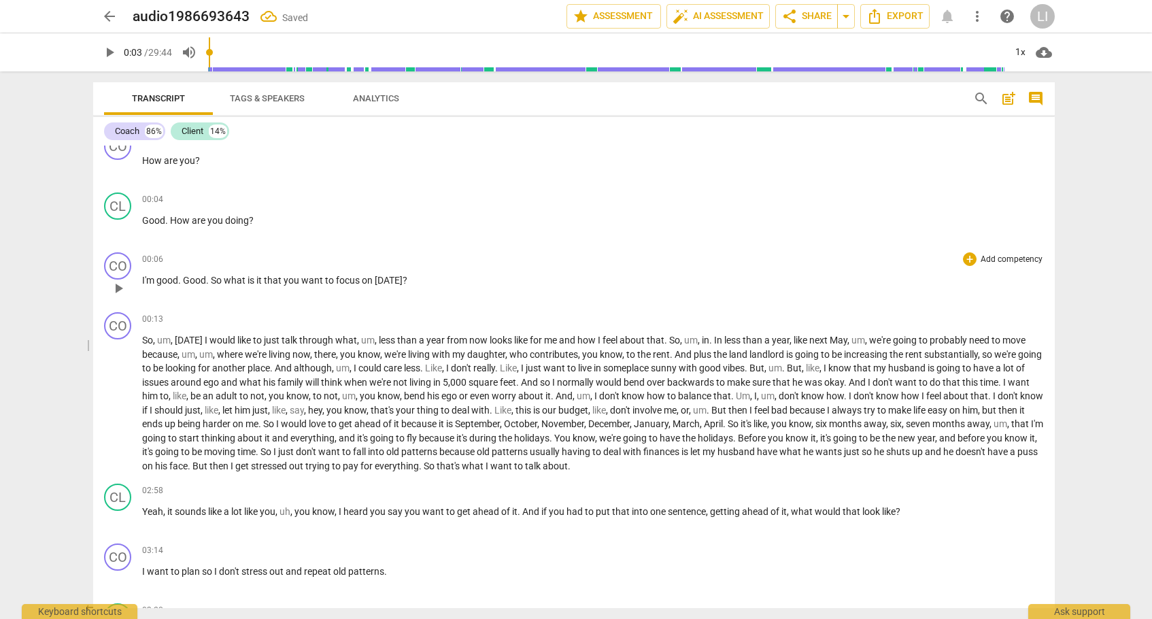
scroll to position [79, 0]
click at [122, 329] on div "CO" at bounding box center [117, 325] width 27 height 27
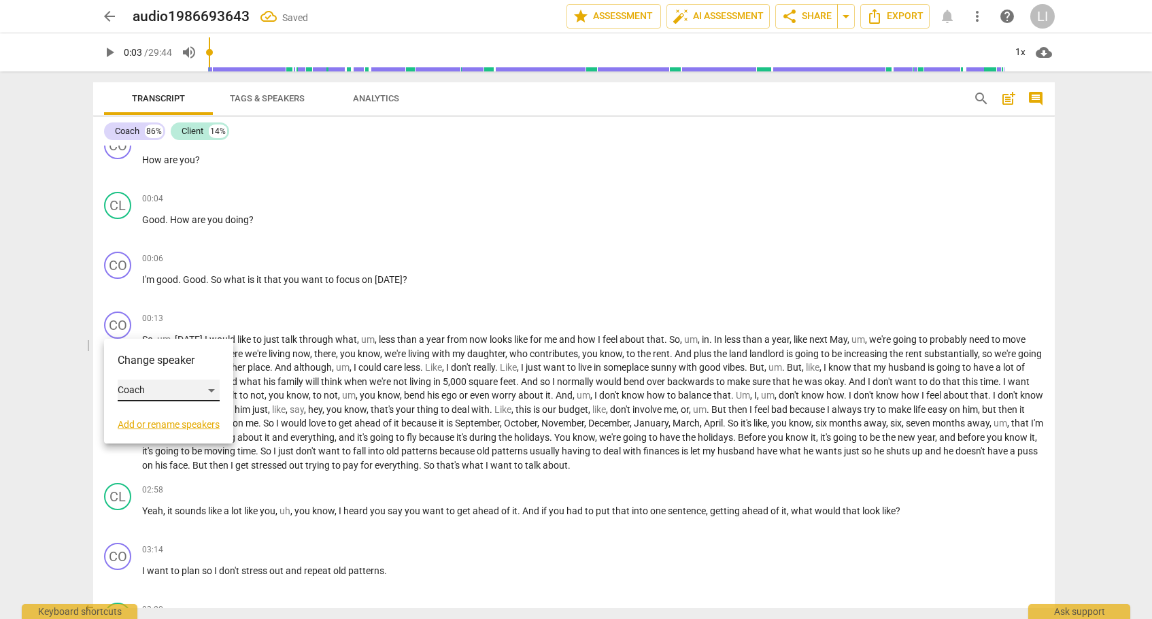
click at [141, 386] on div "Coach" at bounding box center [169, 391] width 102 height 22
click at [158, 424] on li "Client" at bounding box center [169, 416] width 103 height 26
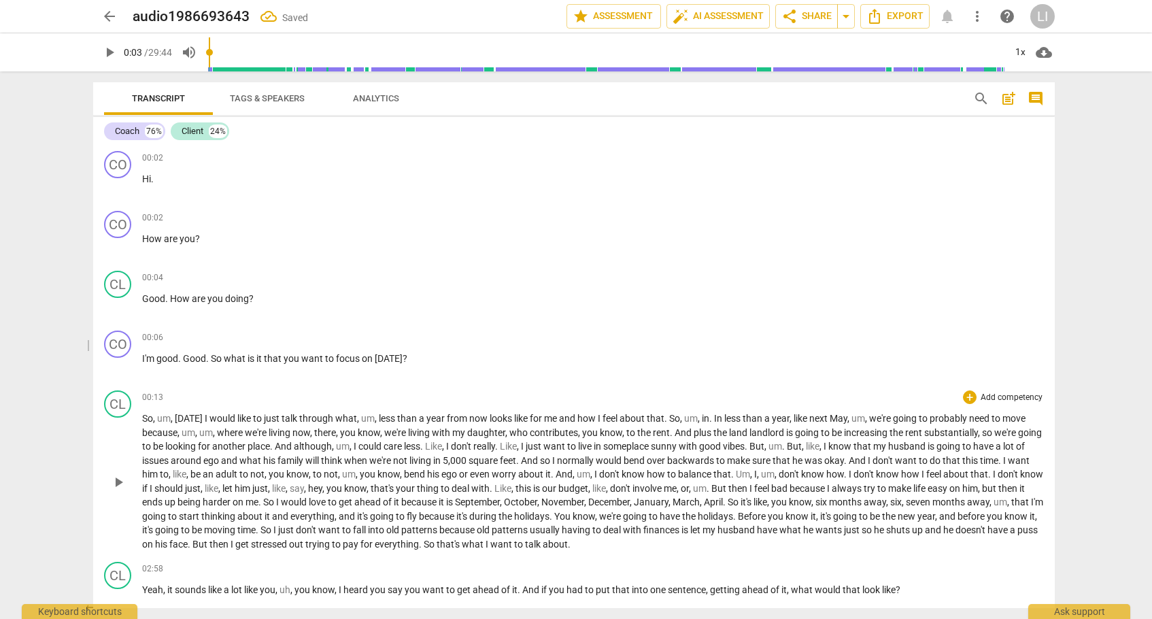
scroll to position [0, 0]
click at [266, 95] on span "Tags & Speakers" at bounding box center [267, 98] width 75 height 10
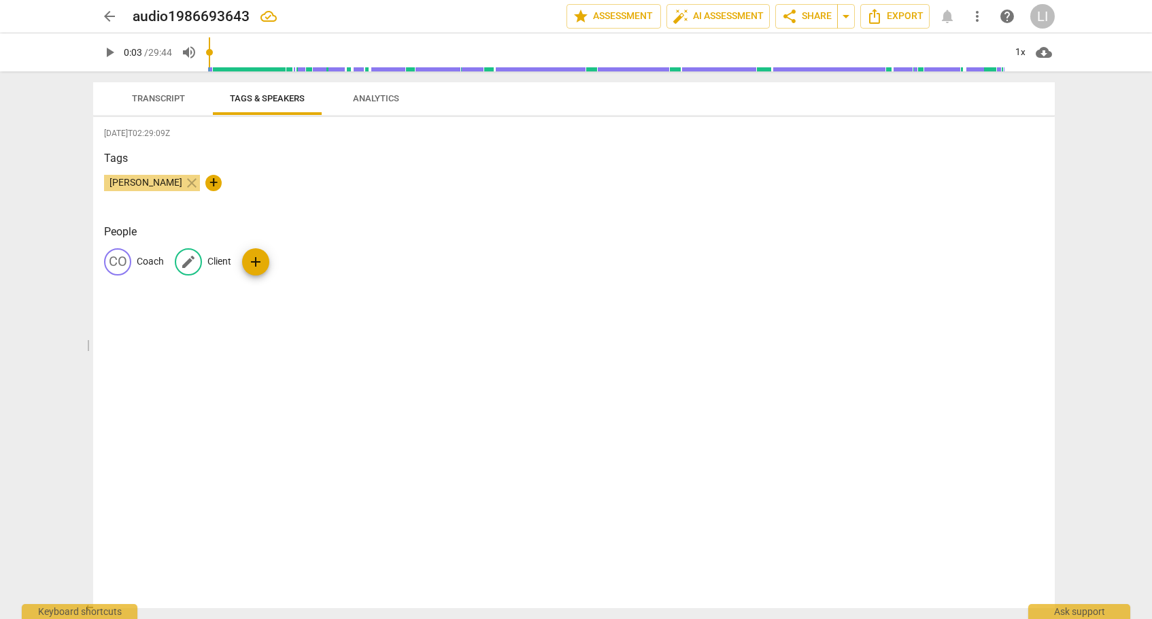
click at [220, 261] on p "Client" at bounding box center [219, 261] width 24 height 14
type input "Coach"
click at [154, 261] on p "Coach" at bounding box center [150, 261] width 27 height 14
type input "Client"
click at [486, 265] on div "edit Client delete CO Coach add" at bounding box center [574, 267] width 940 height 38
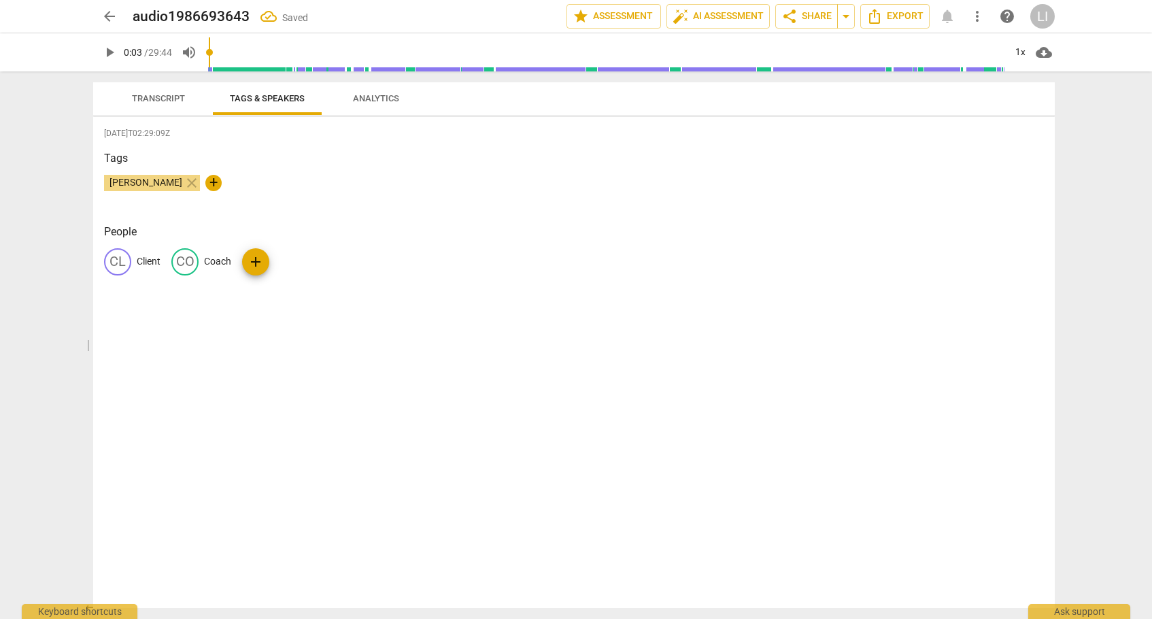
click at [171, 97] on span "Transcript" at bounding box center [158, 98] width 53 height 10
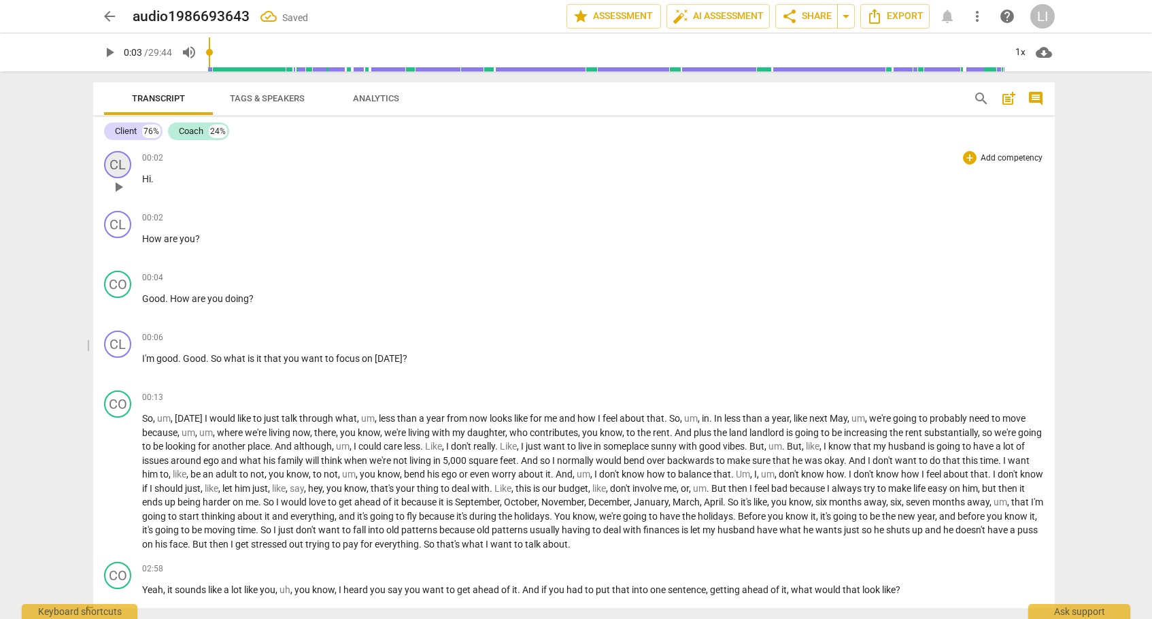
click at [118, 162] on div "CL" at bounding box center [117, 164] width 27 height 27
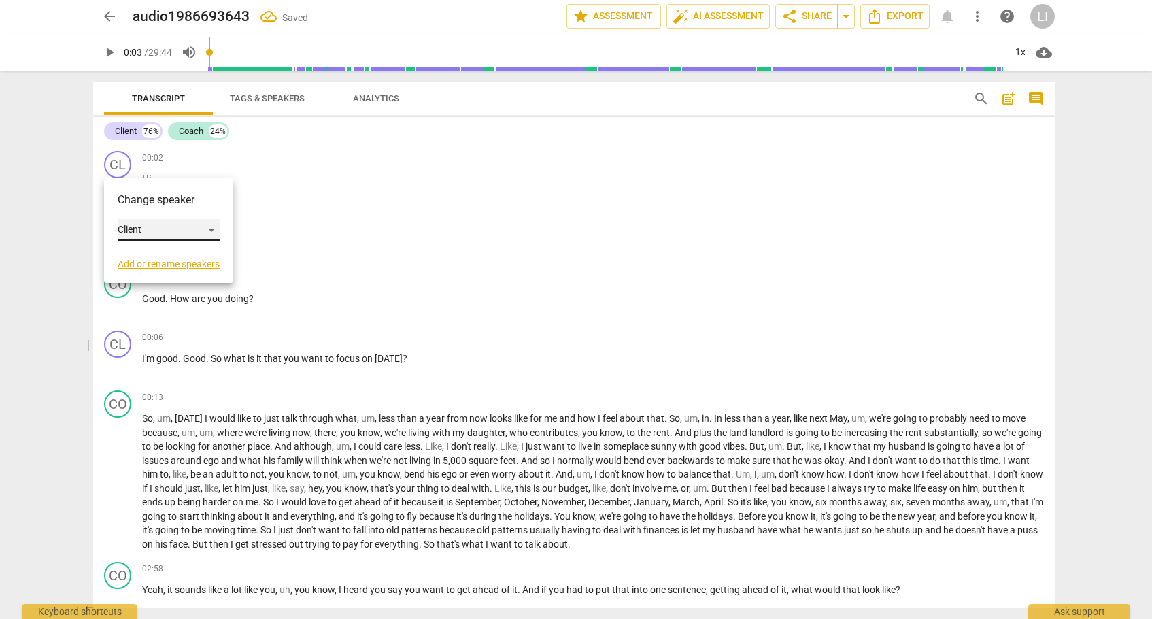
click at [154, 228] on div "Client" at bounding box center [169, 230] width 102 height 22
click at [156, 260] on li "Coach" at bounding box center [169, 256] width 103 height 26
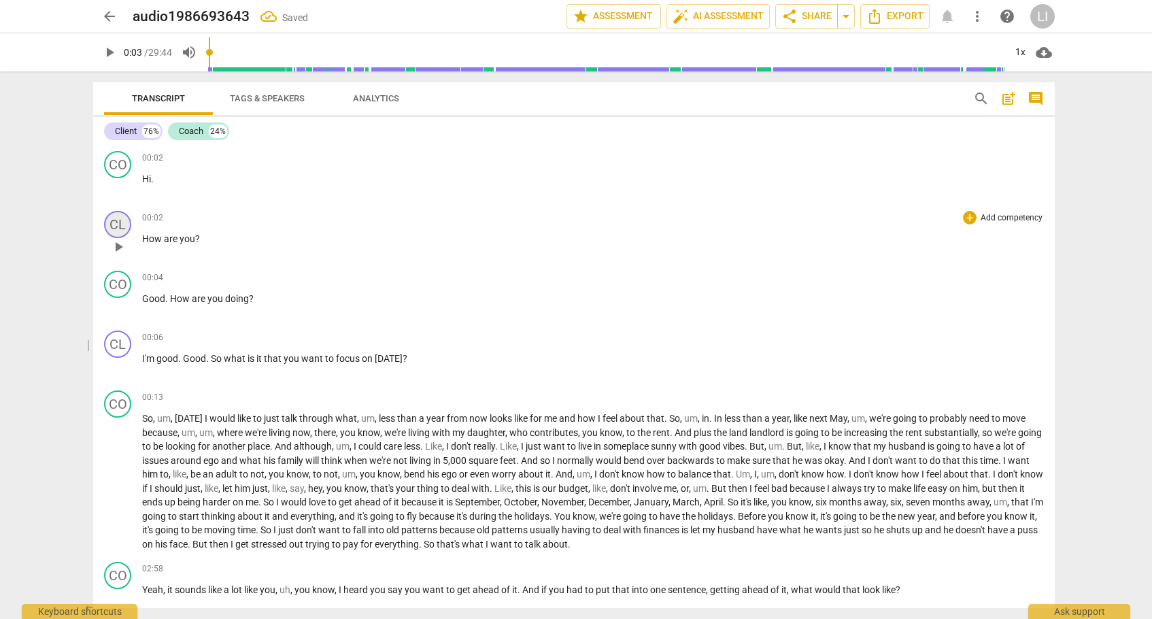
click at [121, 228] on div "CL" at bounding box center [117, 224] width 27 height 27
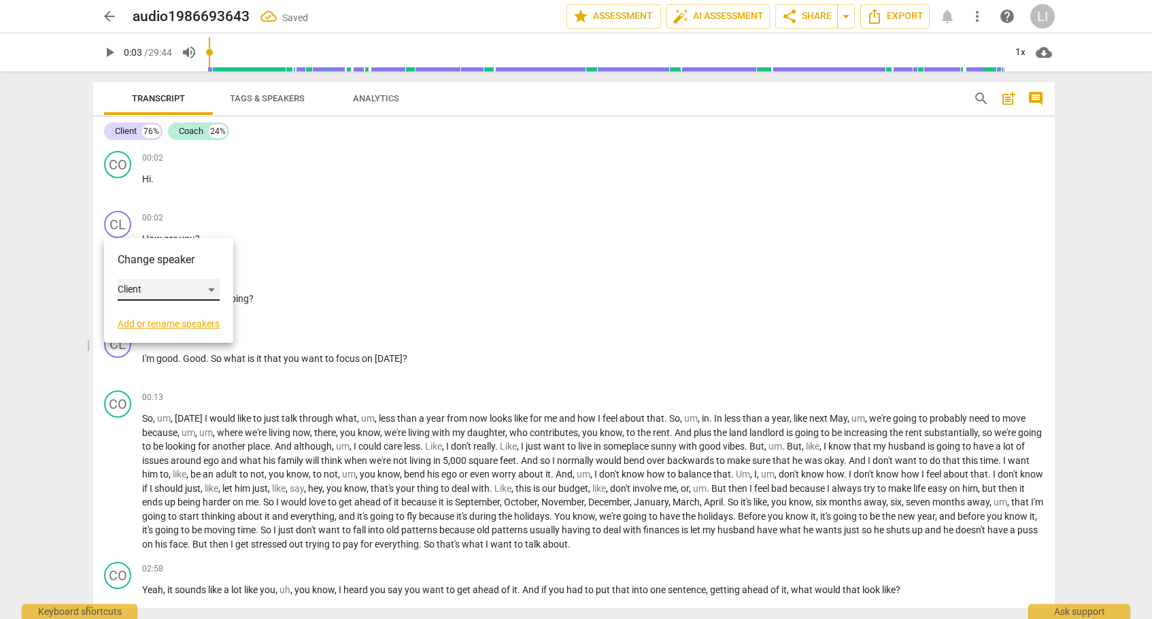
click at [137, 280] on div "Client" at bounding box center [169, 290] width 102 height 22
click at [149, 312] on li "Coach" at bounding box center [169, 316] width 103 height 26
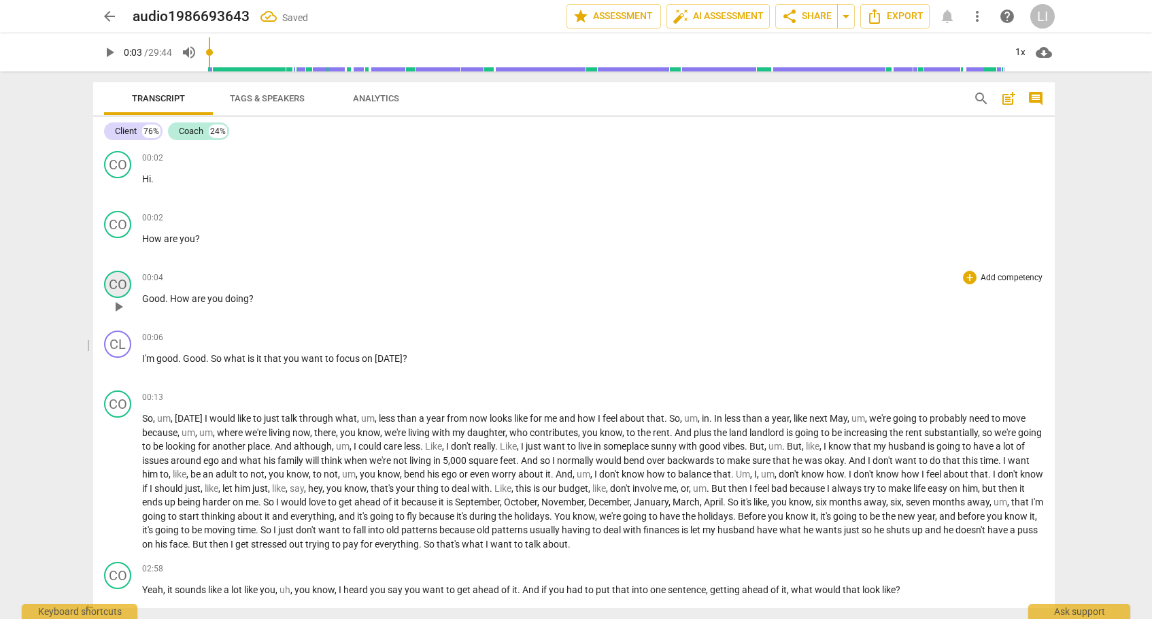
click at [120, 284] on div "CO" at bounding box center [117, 284] width 27 height 27
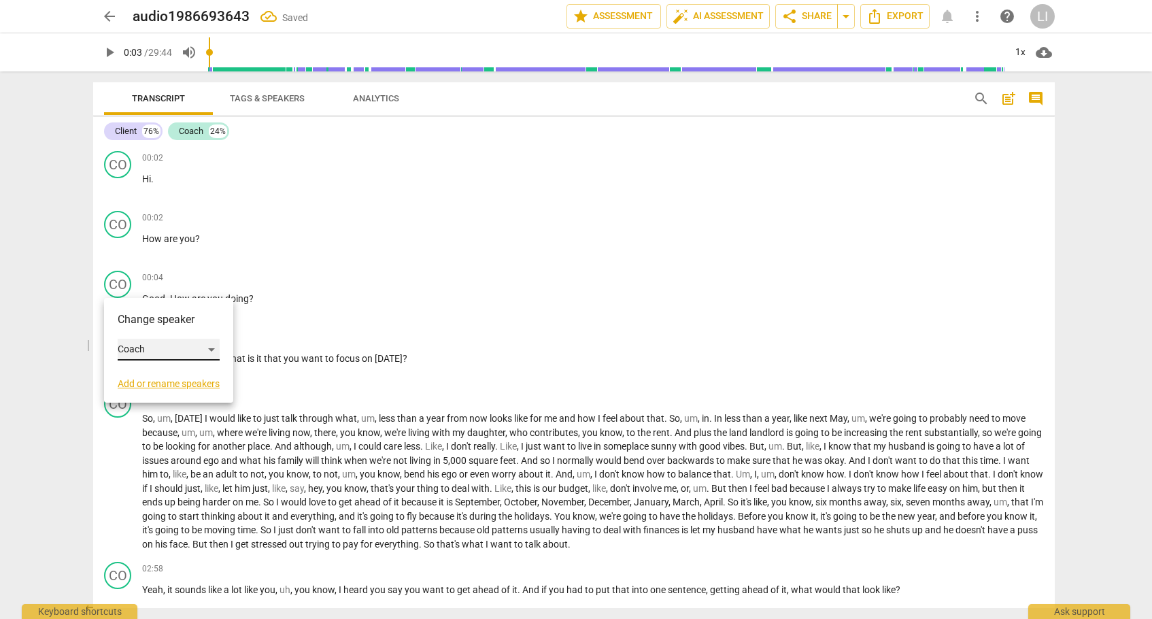
click at [150, 357] on div "Coach" at bounding box center [169, 350] width 102 height 22
click at [151, 331] on li "Client" at bounding box center [169, 324] width 103 height 26
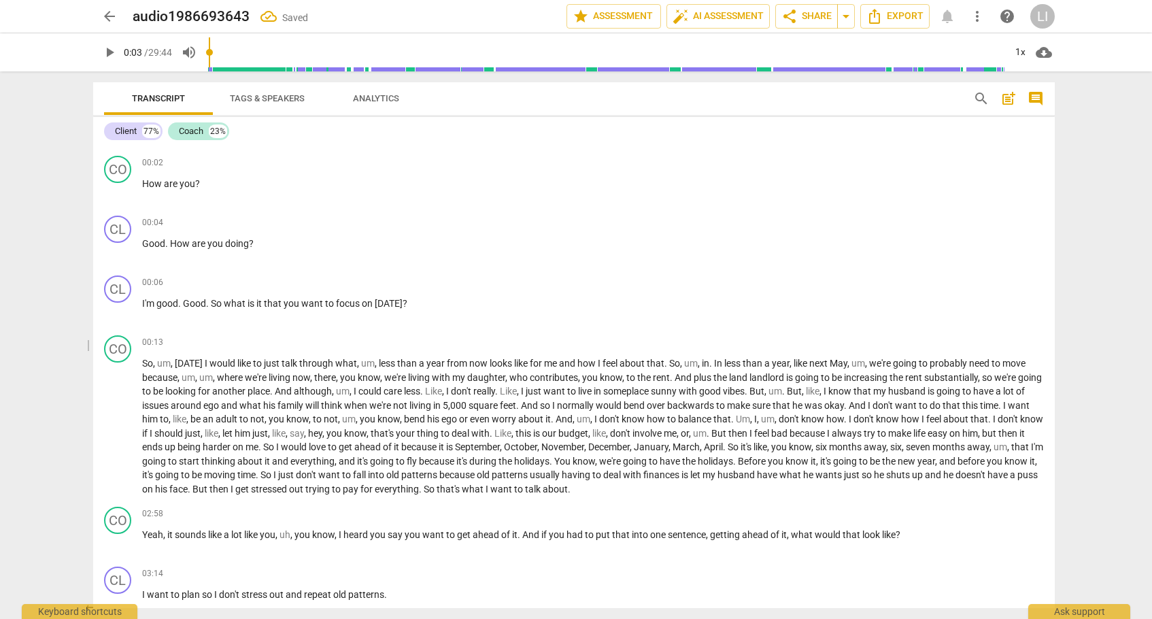
scroll to position [57, 0]
click at [120, 344] on div "CO" at bounding box center [117, 346] width 27 height 27
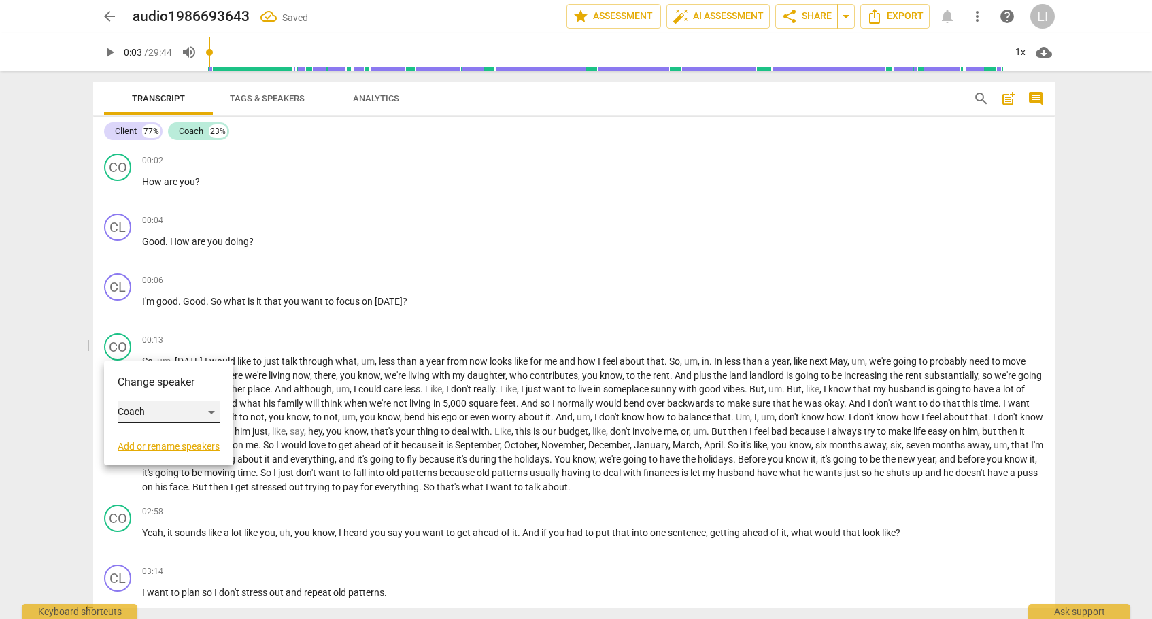
click at [137, 414] on div "Coach" at bounding box center [169, 412] width 102 height 22
click at [144, 394] on li "Client" at bounding box center [169, 386] width 103 height 26
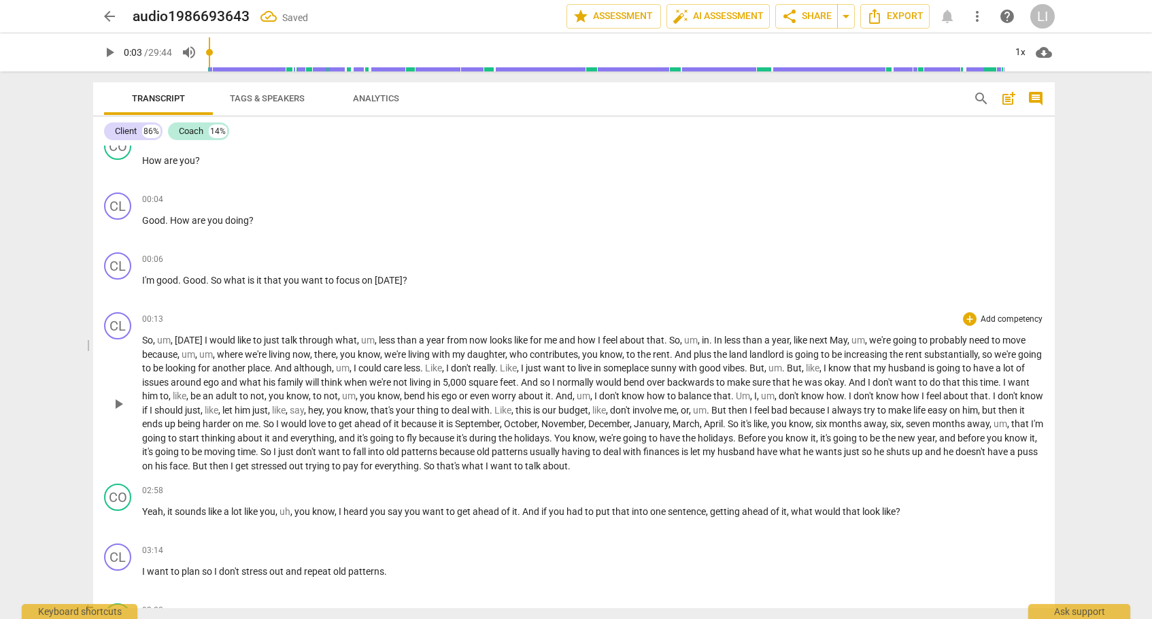
scroll to position [84, 0]
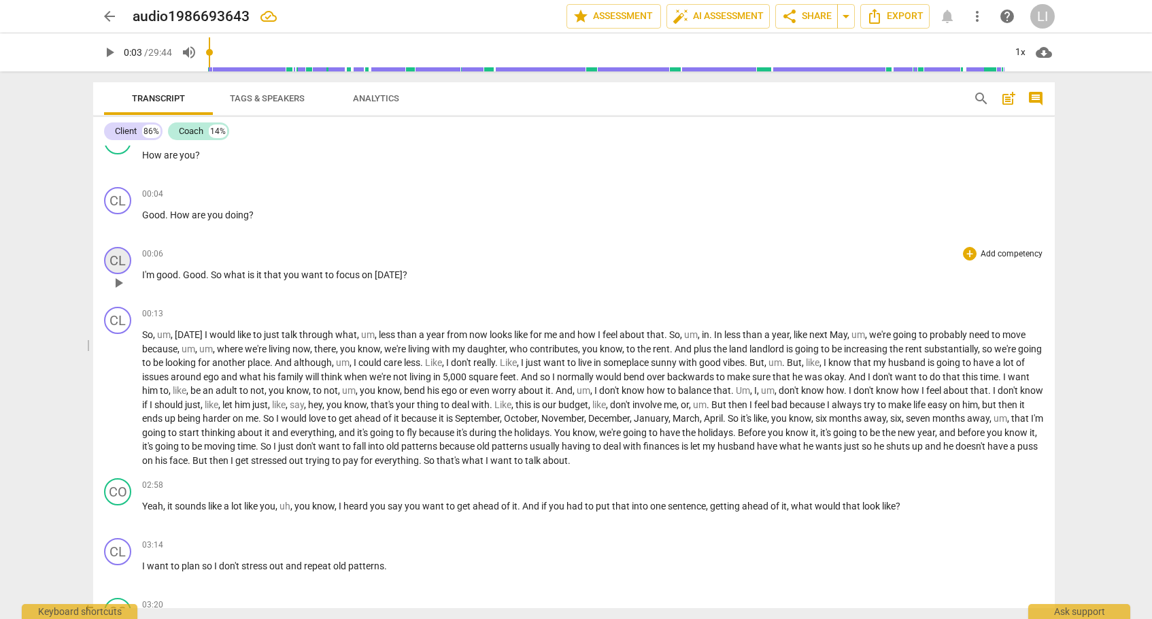
click at [120, 268] on div "CL" at bounding box center [117, 260] width 27 height 27
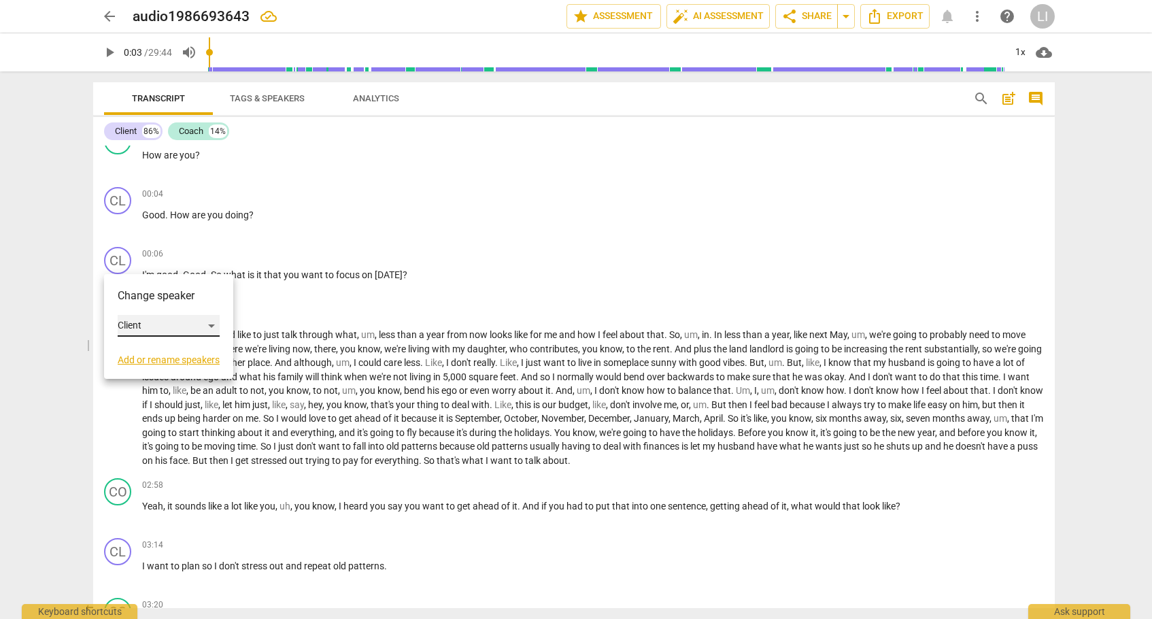
click at [152, 329] on div "Client" at bounding box center [169, 326] width 102 height 22
click at [154, 349] on li "Coach" at bounding box center [169, 352] width 103 height 26
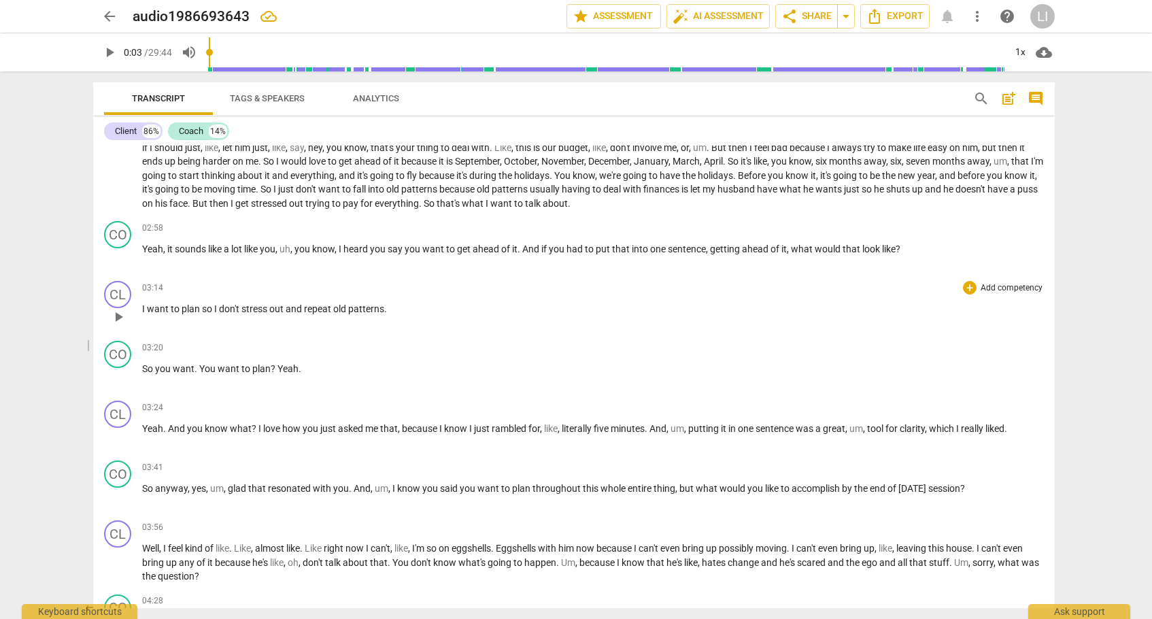
scroll to position [344, 0]
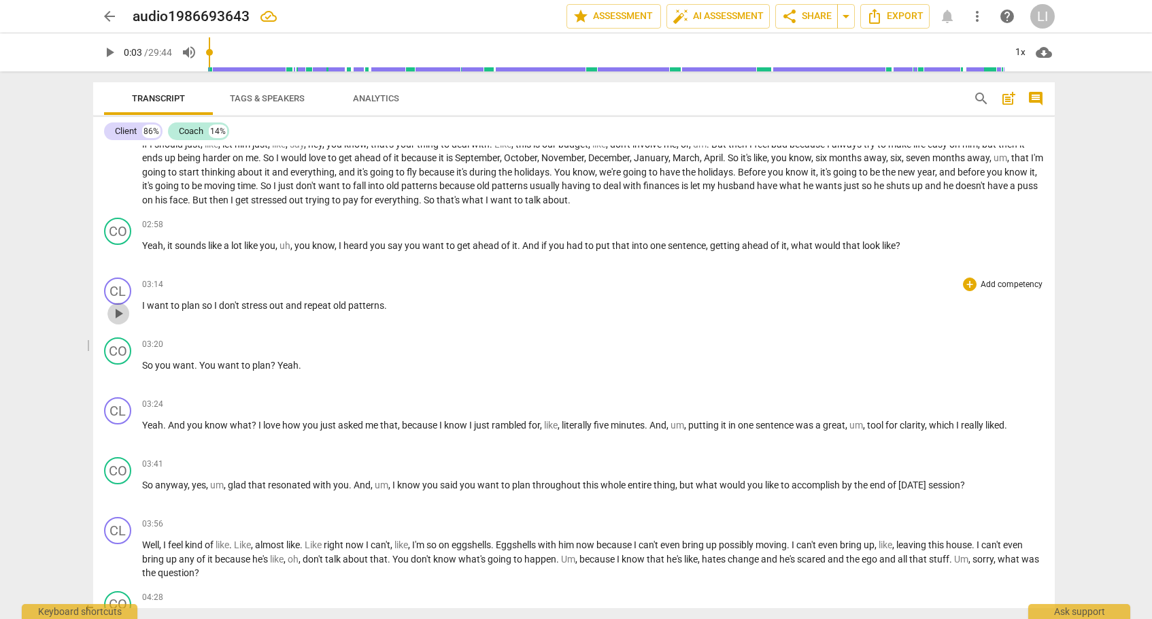
click at [116, 313] on span "play_arrow" at bounding box center [118, 313] width 16 height 16
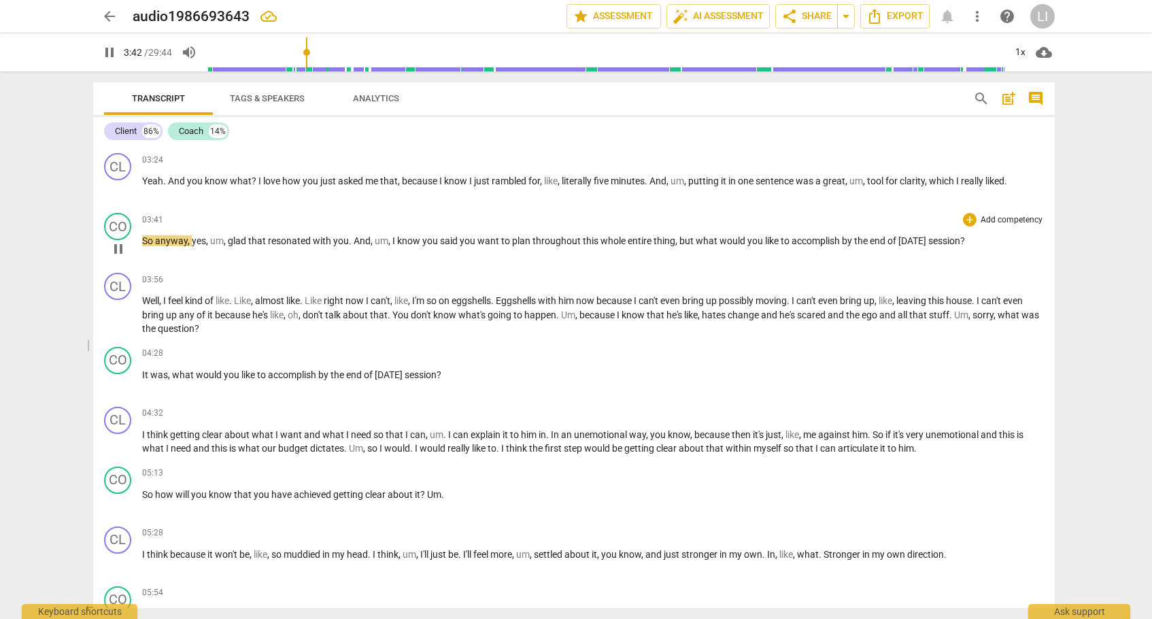
scroll to position [591, 0]
click at [118, 238] on span "pause" at bounding box center [118, 246] width 16 height 16
click at [116, 216] on div "CO" at bounding box center [117, 223] width 27 height 27
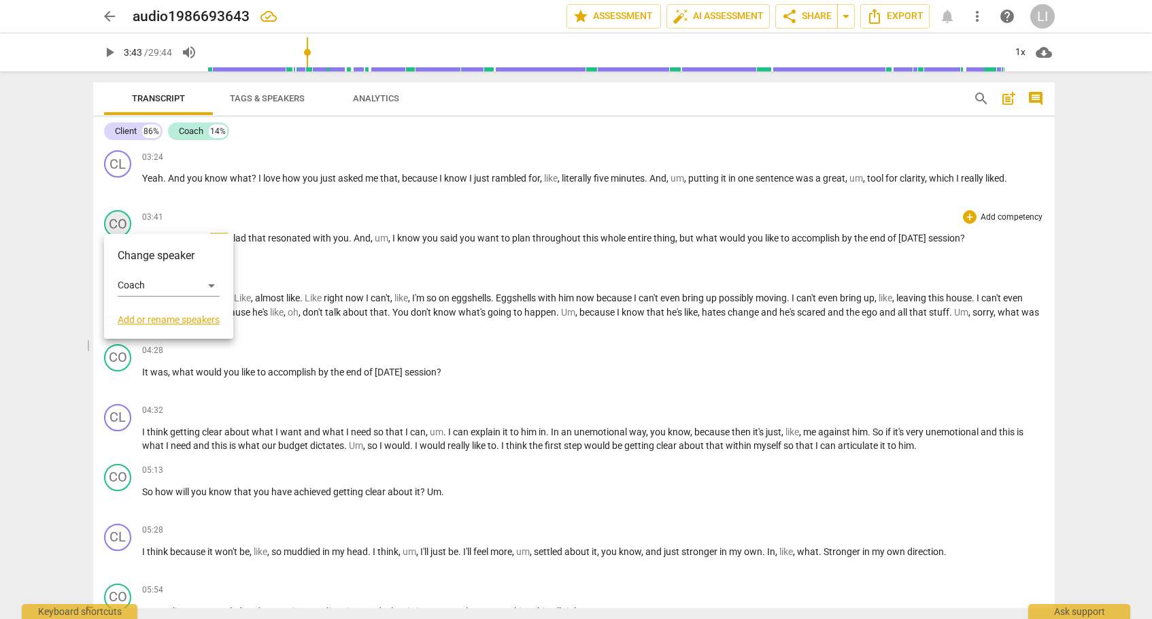
click at [116, 216] on div at bounding box center [576, 309] width 1152 height 619
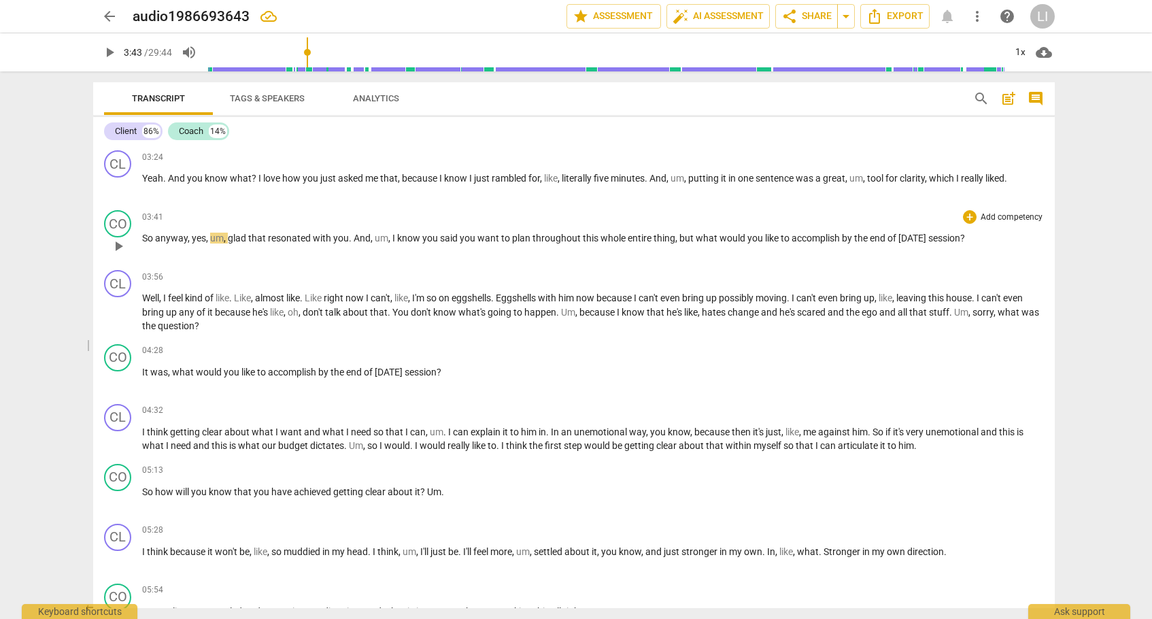
click at [118, 239] on span "play_arrow" at bounding box center [118, 246] width 16 height 16
click at [118, 242] on span "pause" at bounding box center [118, 246] width 16 height 16
click at [120, 180] on span "play_arrow" at bounding box center [118, 186] width 16 height 16
click at [122, 242] on span "pause" at bounding box center [118, 246] width 16 height 16
type input "223"
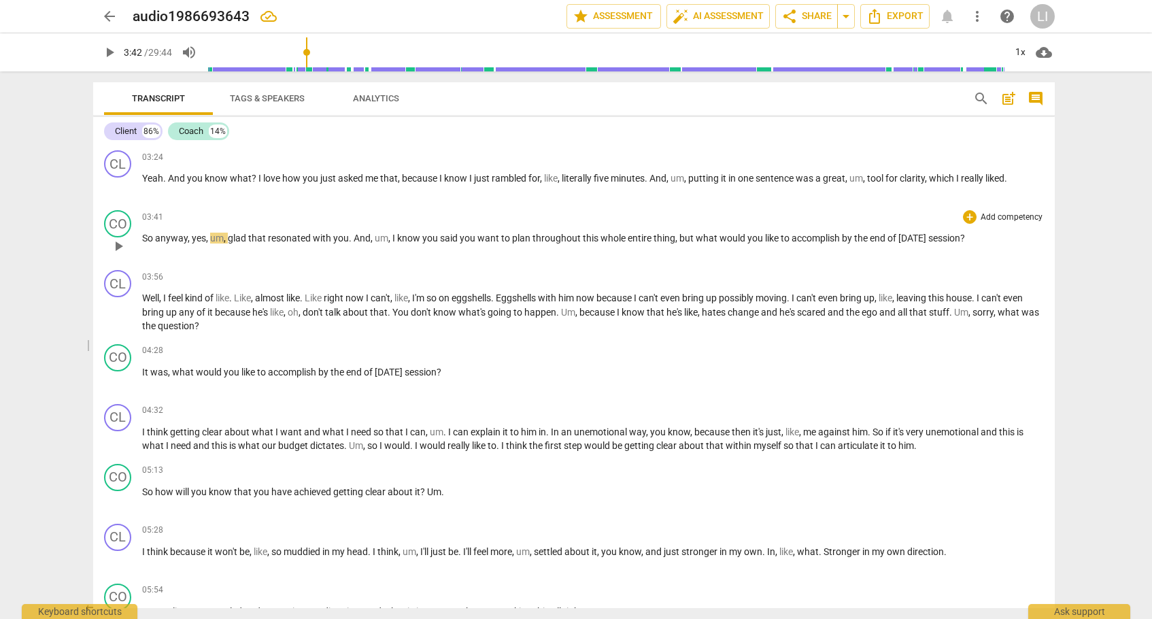
click at [206, 237] on span "," at bounding box center [208, 238] width 4 height 11
drag, startPoint x: 206, startPoint y: 237, endPoint x: 146, endPoint y: 234, distance: 60.6
click at [146, 234] on p "So anyway , yes , um , glad that resonated with you . And , um , I know you sai…" at bounding box center [593, 238] width 902 height 14
copy p "So anyway , yes ,"
click at [1019, 174] on p "Yeah . And you know what ? I love how you just asked me that , because I know I…" at bounding box center [593, 178] width 902 height 14
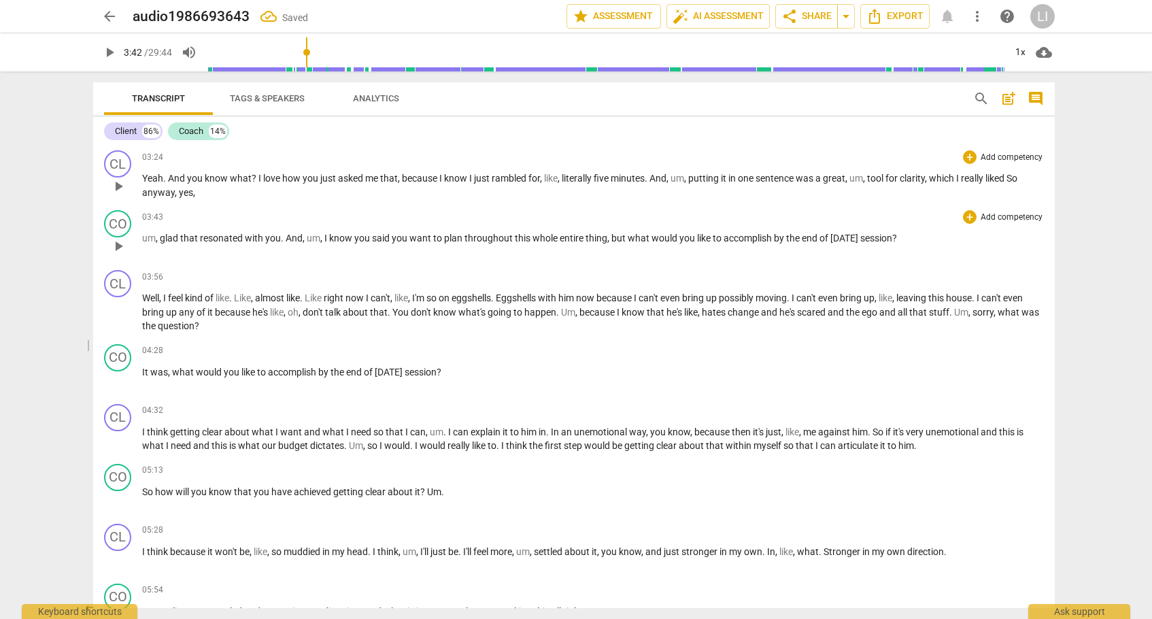
click at [1018, 175] on span "liked So anyway, yes," at bounding box center [579, 185] width 875 height 25
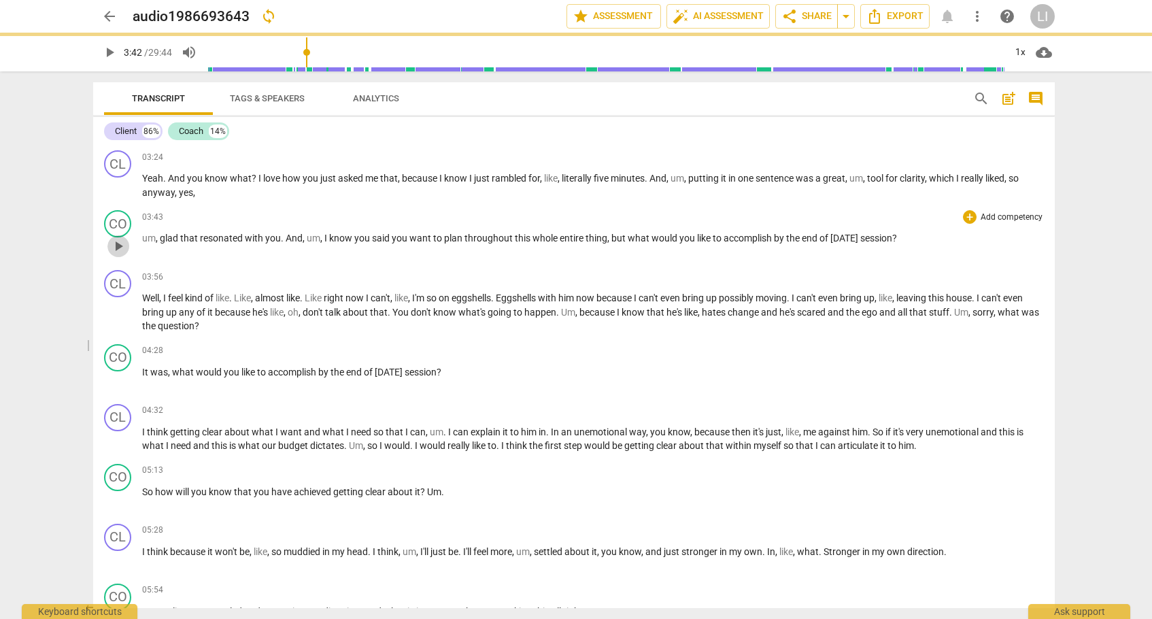
click at [107, 244] on span "play_arrow" at bounding box center [118, 246] width 22 height 16
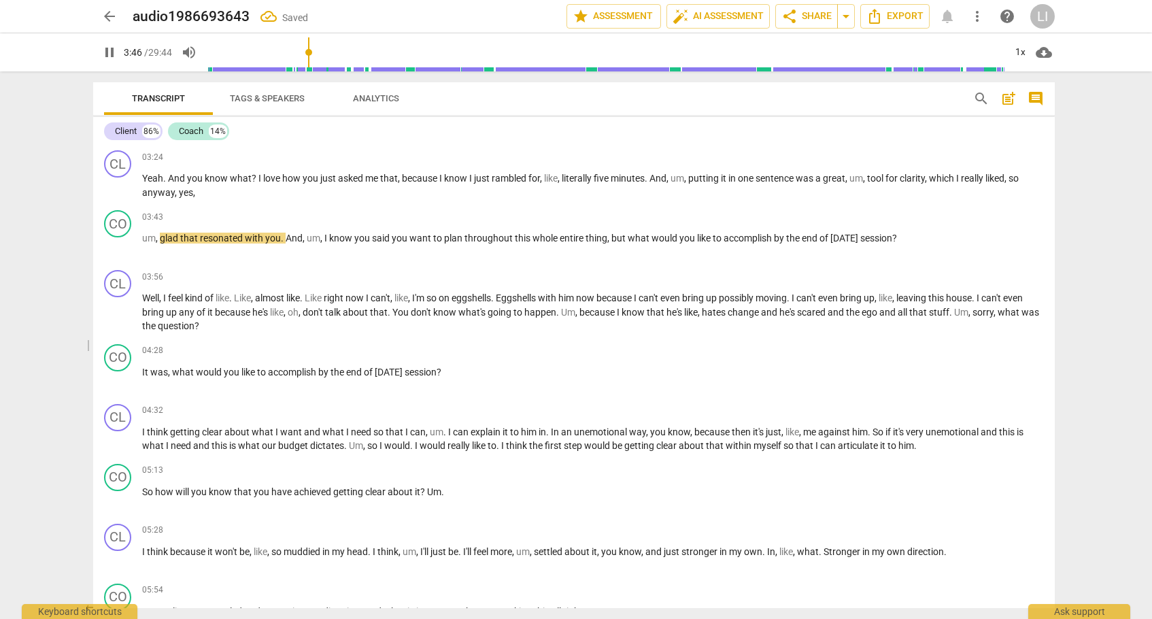
click at [153, 236] on span "um" at bounding box center [149, 238] width 14 height 11
click at [113, 247] on span "pause" at bounding box center [118, 246] width 16 height 16
click at [113, 247] on span "play_arrow" at bounding box center [118, 246] width 16 height 16
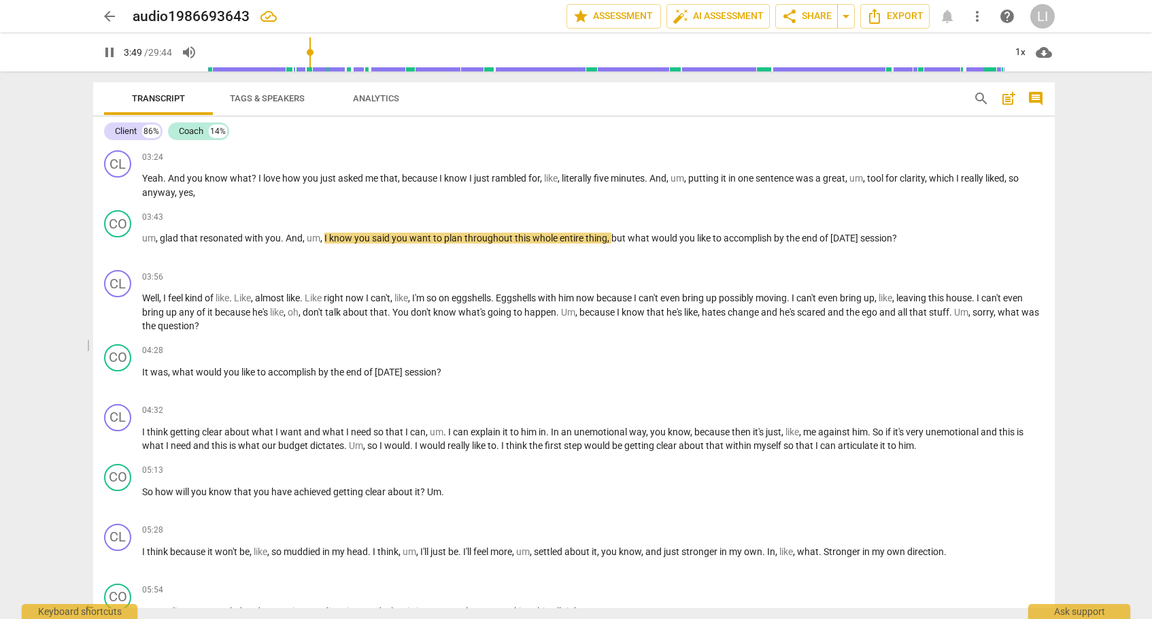
click at [122, 246] on span "pause" at bounding box center [118, 246] width 16 height 16
click at [146, 233] on span "um" at bounding box center [149, 238] width 14 height 11
click at [120, 246] on span "play_arrow" at bounding box center [118, 246] width 16 height 16
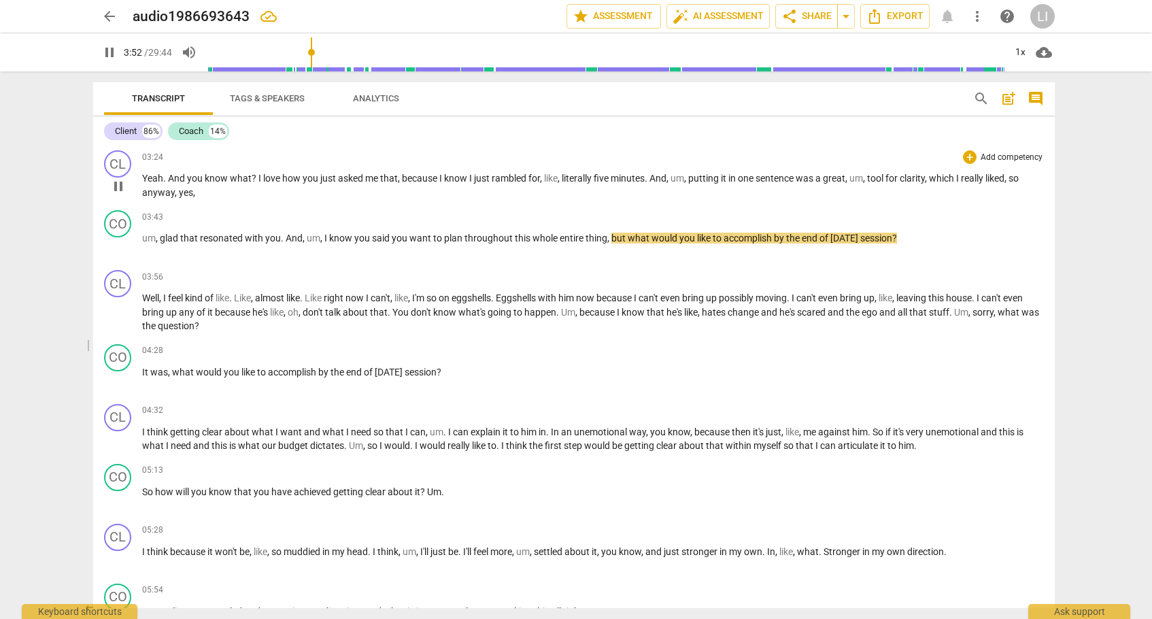
click at [117, 179] on span "pause" at bounding box center [118, 186] width 16 height 16
click at [117, 179] on span "play_arrow" at bounding box center [118, 186] width 16 height 16
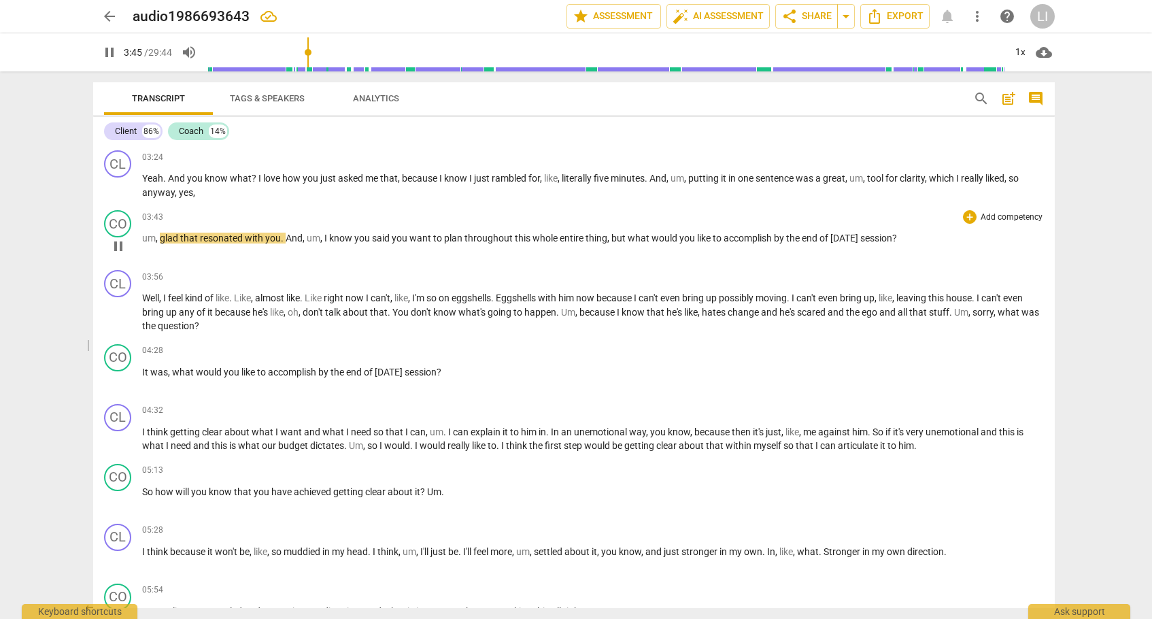
click at [118, 245] on span "pause" at bounding box center [118, 246] width 16 height 16
type input "226"
click at [158, 237] on span "," at bounding box center [158, 238] width 4 height 11
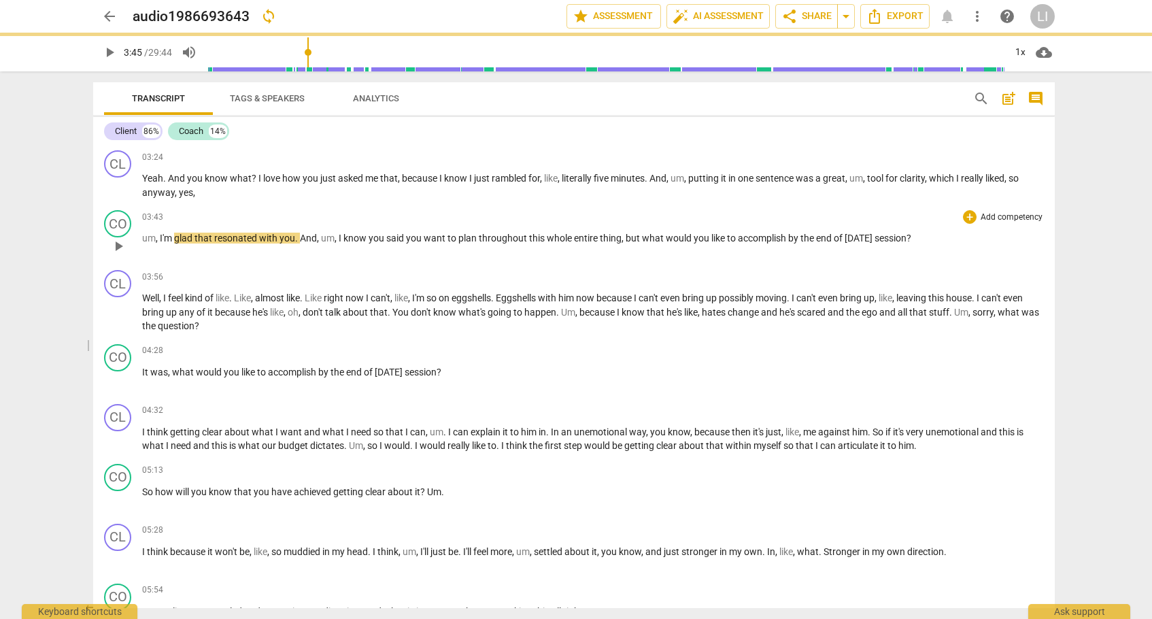
click at [257, 254] on div "03:43 + Add competency keyboard_arrow_right um , I'm glad that resonated with y…" at bounding box center [593, 234] width 902 height 49
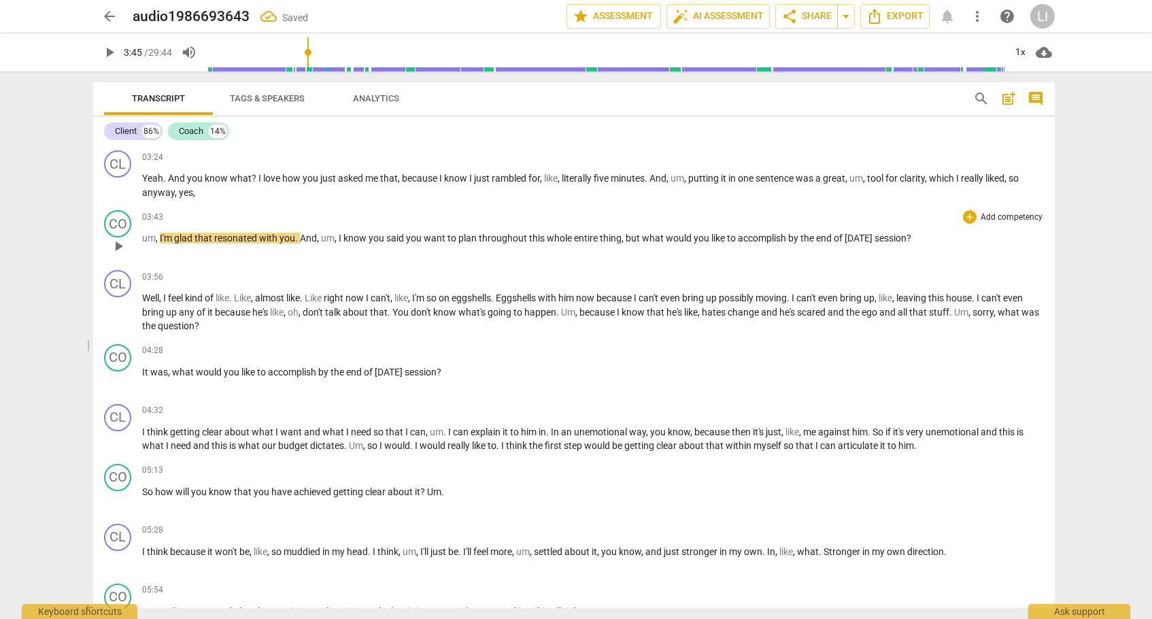
click at [180, 233] on span "glad" at bounding box center [184, 238] width 20 height 11
click at [153, 237] on span "um" at bounding box center [149, 238] width 14 height 11
click at [224, 199] on div "CL play_arrow pause 03:24 + Add competency keyboard_arrow_right Yeah . And you …" at bounding box center [574, 175] width 962 height 60
click at [116, 246] on span "play_arrow" at bounding box center [118, 246] width 16 height 16
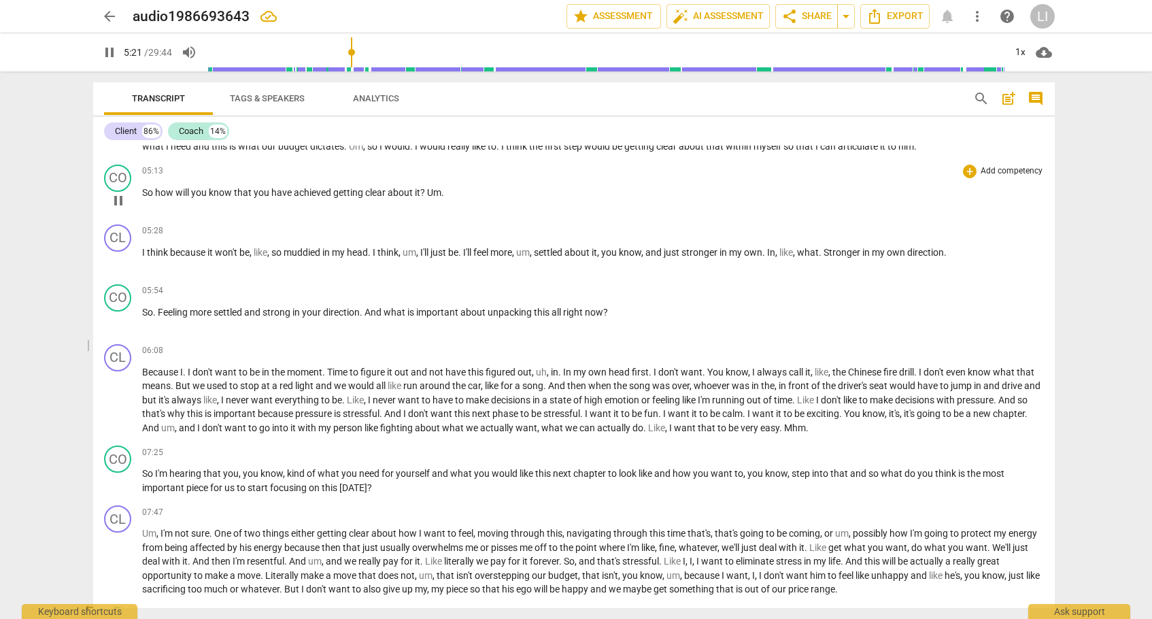
scroll to position [895, 0]
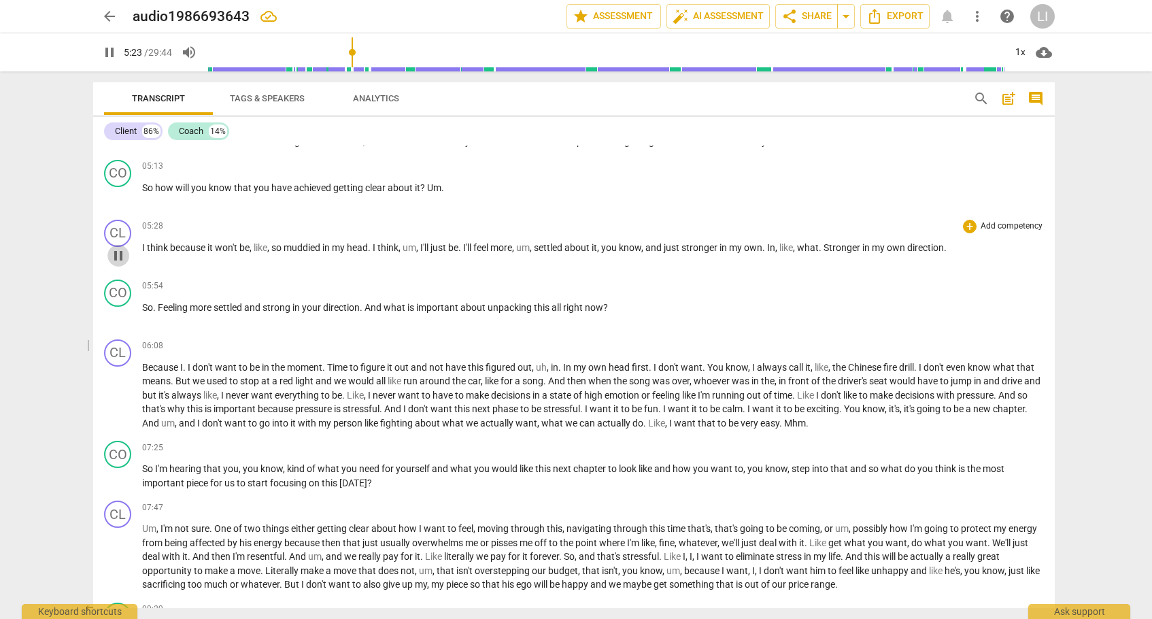
click at [119, 249] on span "pause" at bounding box center [118, 256] width 16 height 16
type input "324"
drag, startPoint x: 446, startPoint y: 185, endPoint x: 429, endPoint y: 184, distance: 17.1
click at [429, 184] on p "So how will you know that you have achieved getting clear about it ? Um ." at bounding box center [593, 188] width 902 height 14
copy p "Um ."
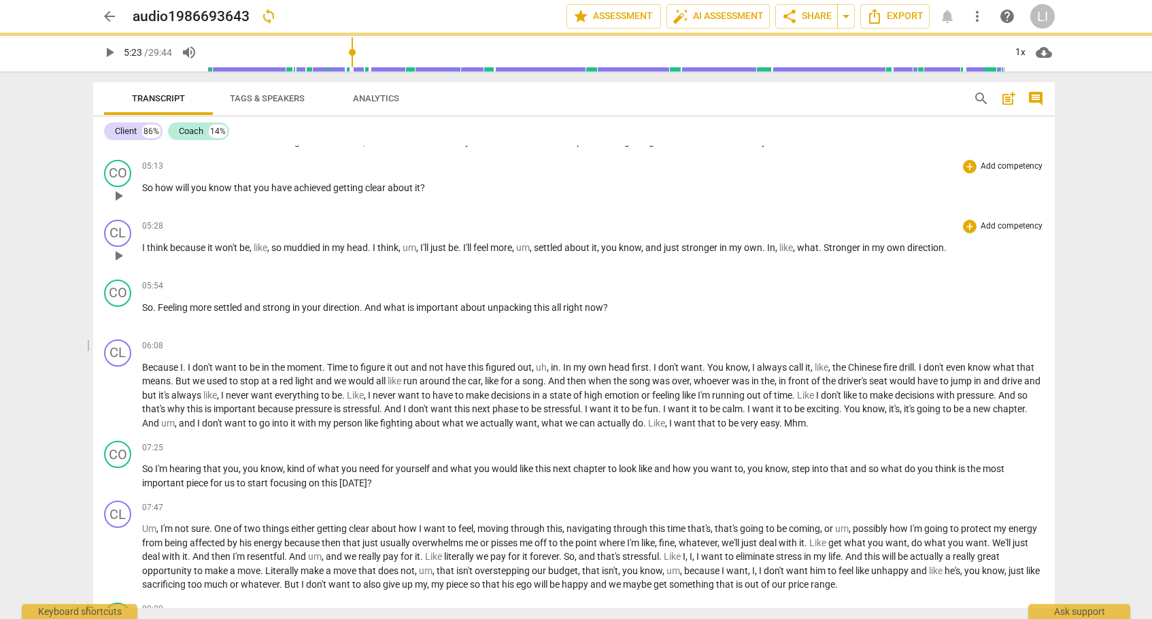
click at [142, 245] on span "I" at bounding box center [144, 247] width 5 height 11
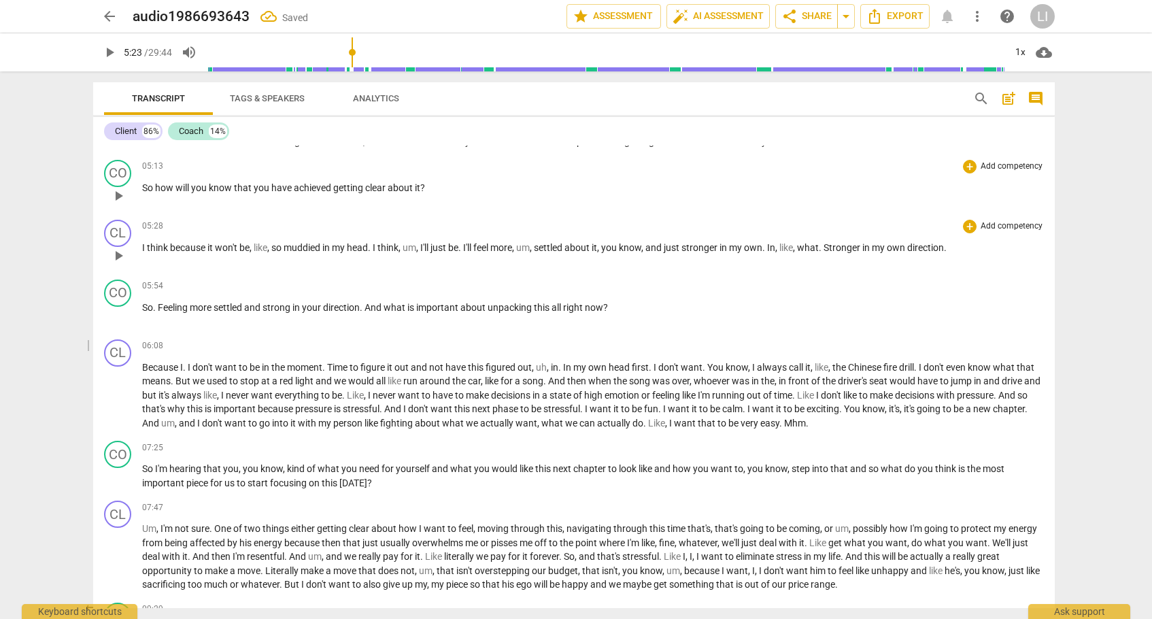
paste p
click at [120, 254] on span "play_arrow" at bounding box center [118, 256] width 16 height 16
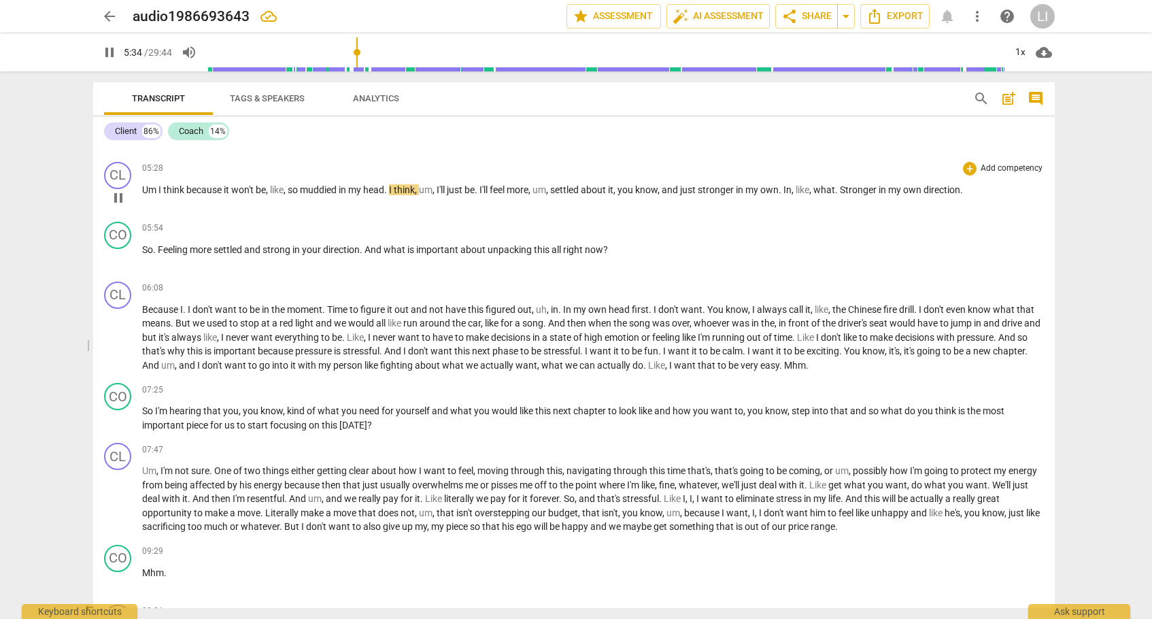
scroll to position [956, 0]
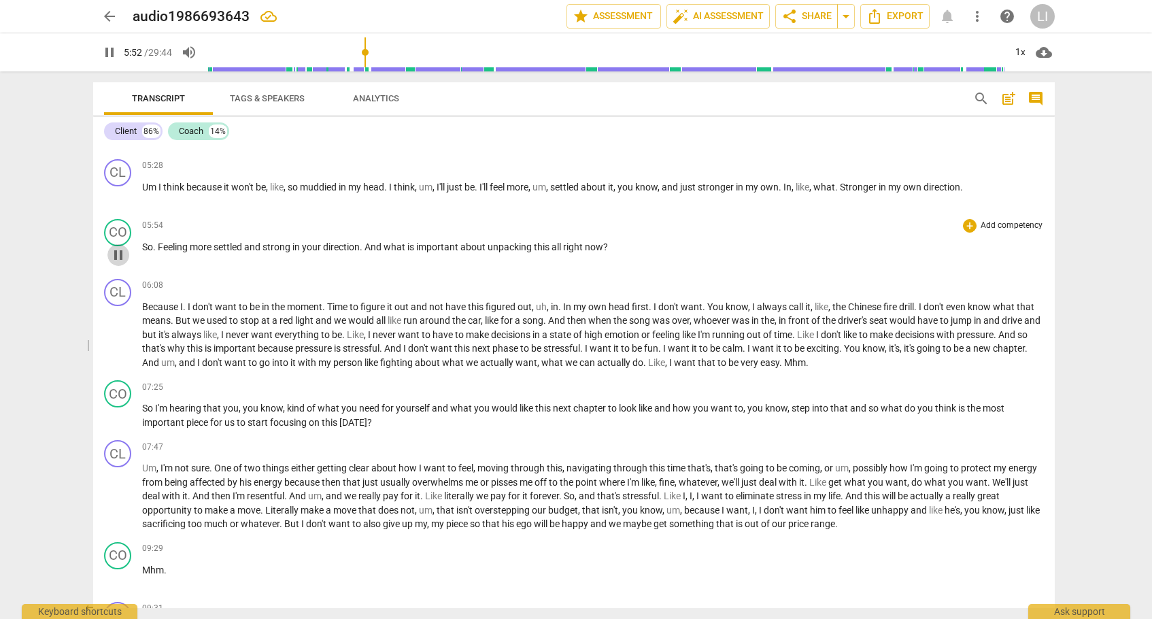
click at [115, 249] on span "pause" at bounding box center [118, 255] width 16 height 16
type input "353"
click at [840, 182] on span "." at bounding box center [837, 187] width 5 height 11
click at [114, 191] on span "play_arrow" at bounding box center [118, 195] width 16 height 16
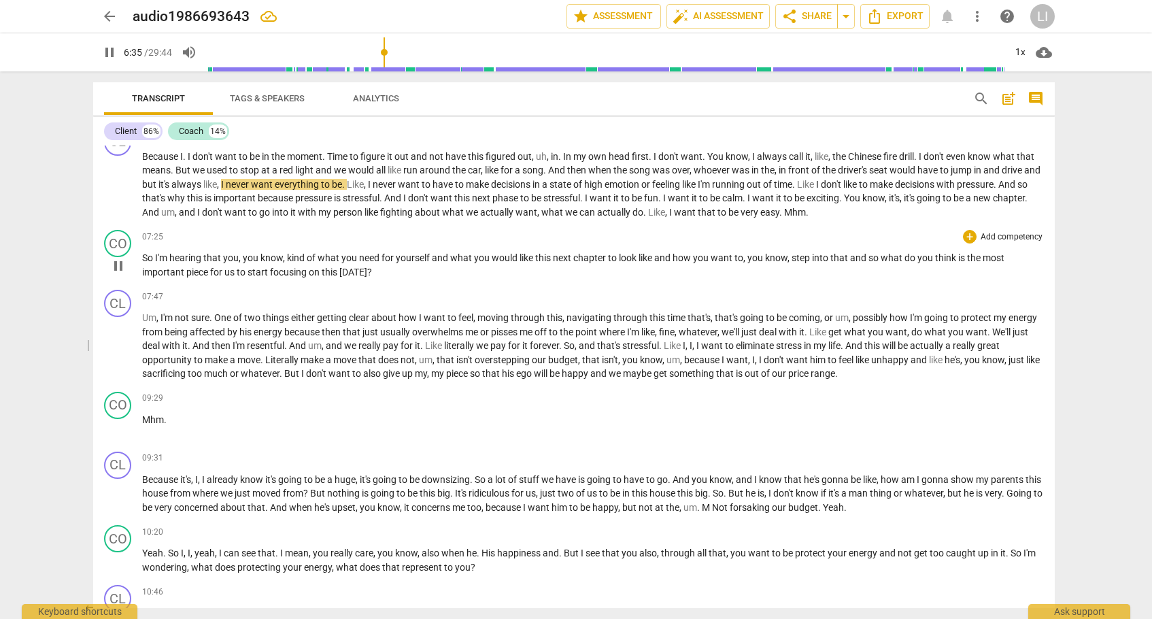
scroll to position [1098, 0]
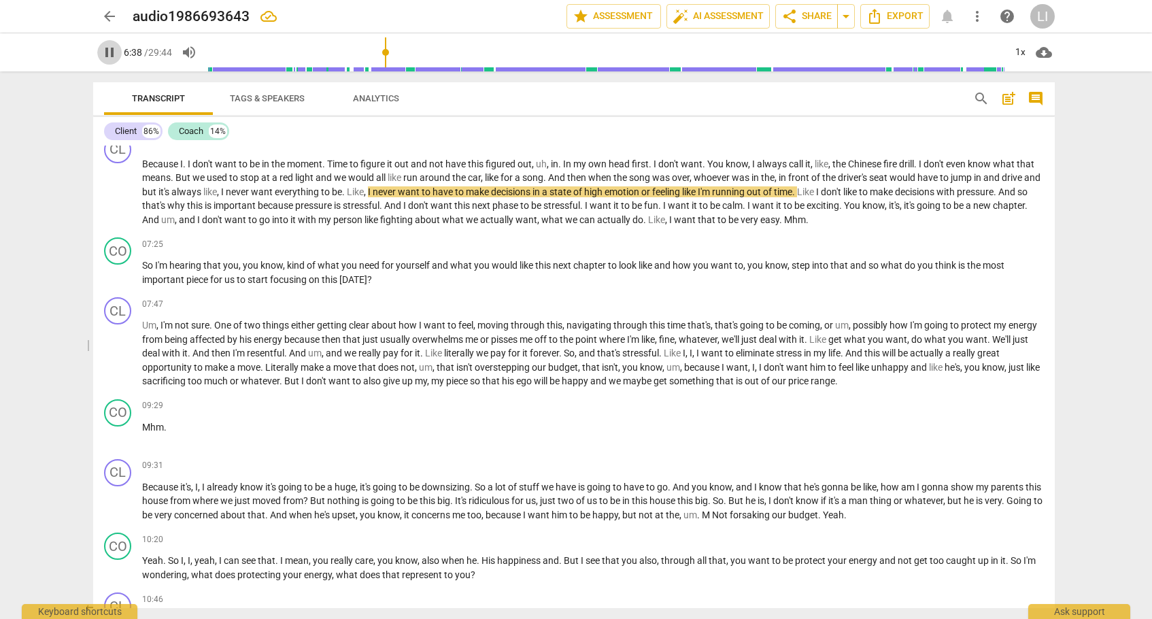
click at [113, 50] on span "pause" at bounding box center [109, 52] width 16 height 16
type input "399"
